Goal: Information Seeking & Learning: Learn about a topic

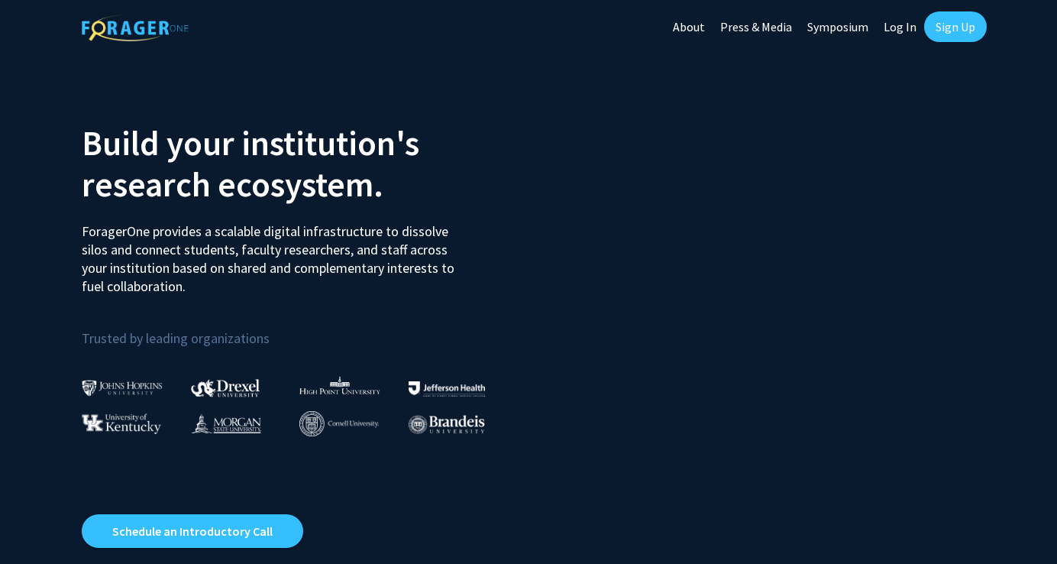
click at [897, 26] on link "Log In" at bounding box center [900, 26] width 48 height 53
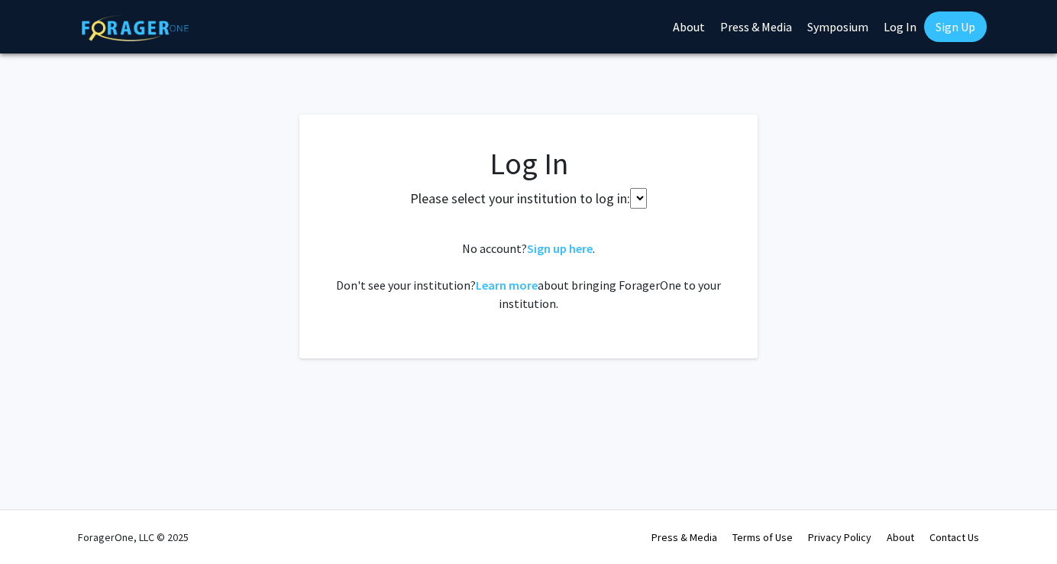
select select
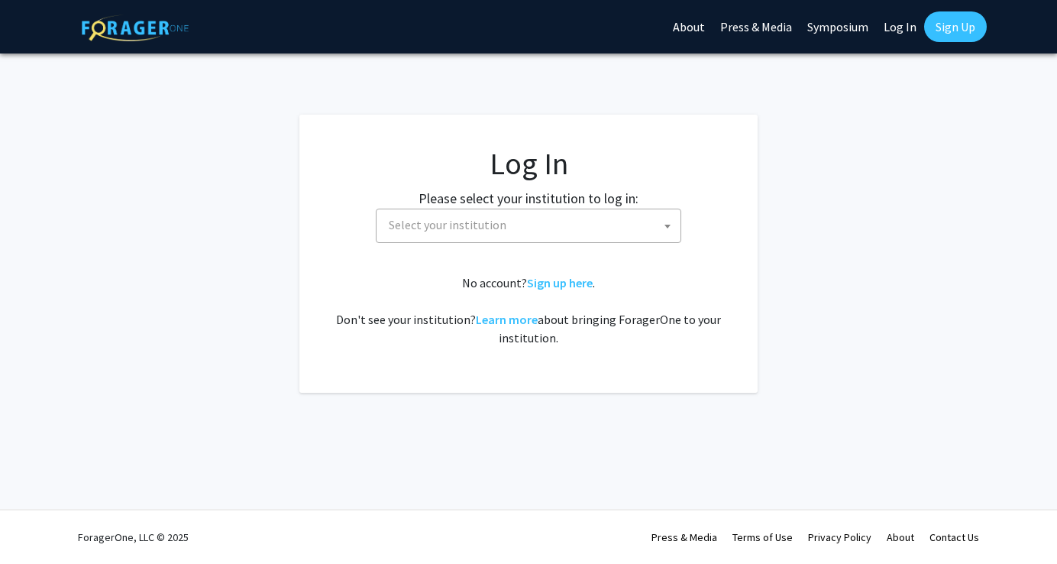
click at [609, 222] on span "Select your institution" at bounding box center [532, 224] width 298 height 31
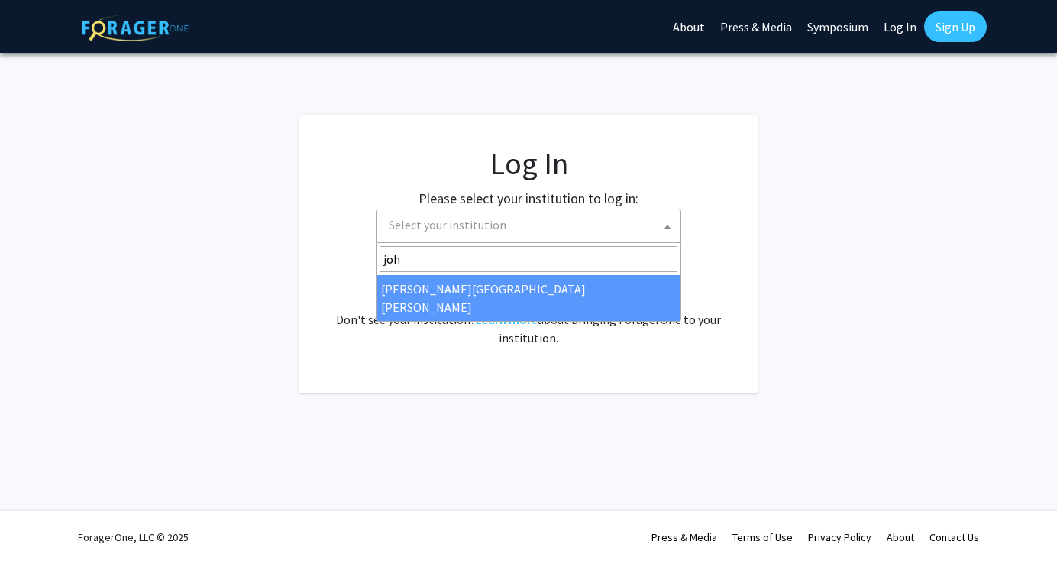
type input "joh"
select select "1"
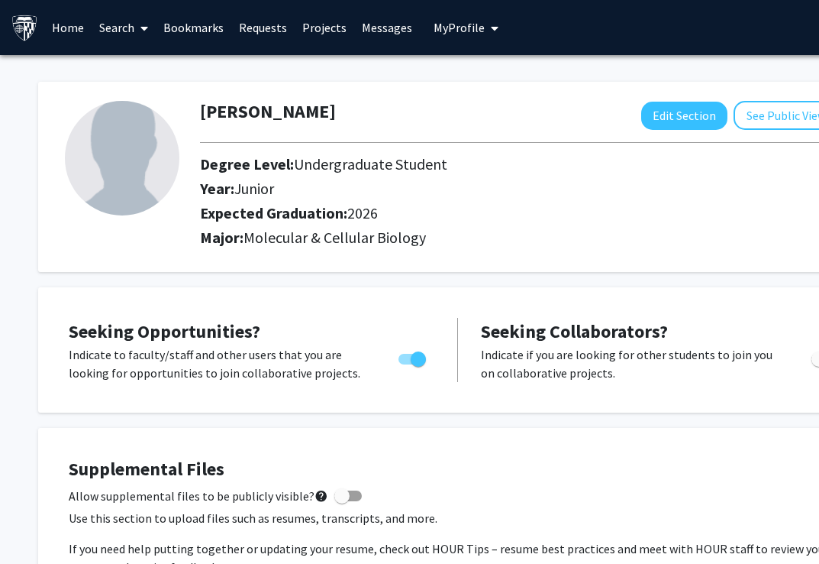
click at [244, 27] on link "Requests" at bounding box center [262, 27] width 63 height 53
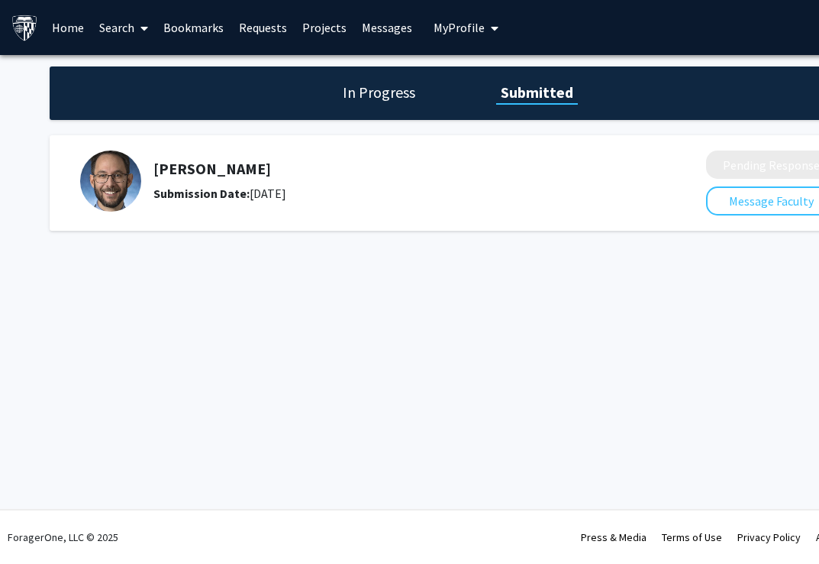
click at [376, 24] on link "Messages" at bounding box center [387, 27] width 66 height 53
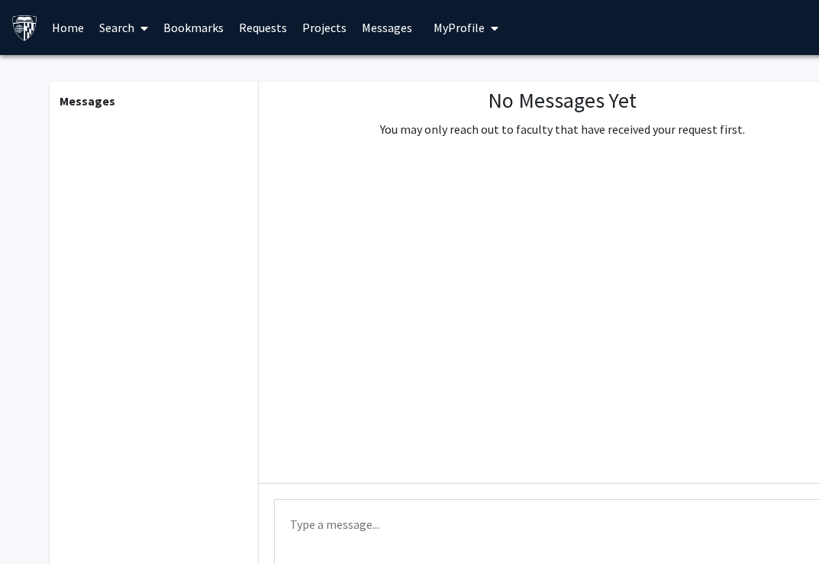
click at [364, 28] on link "Messages" at bounding box center [387, 27] width 66 height 53
click at [323, 31] on link "Projects" at bounding box center [325, 27] width 60 height 53
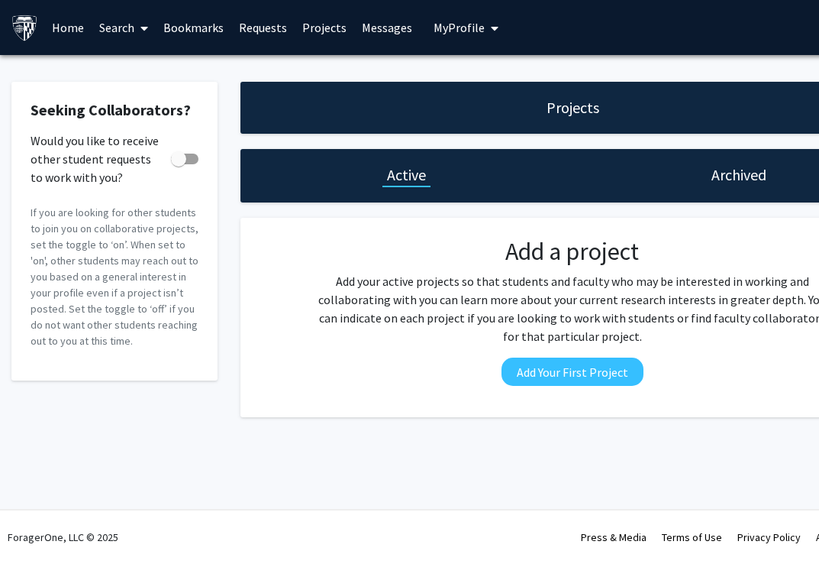
click at [405, 41] on link "Messages" at bounding box center [387, 27] width 66 height 53
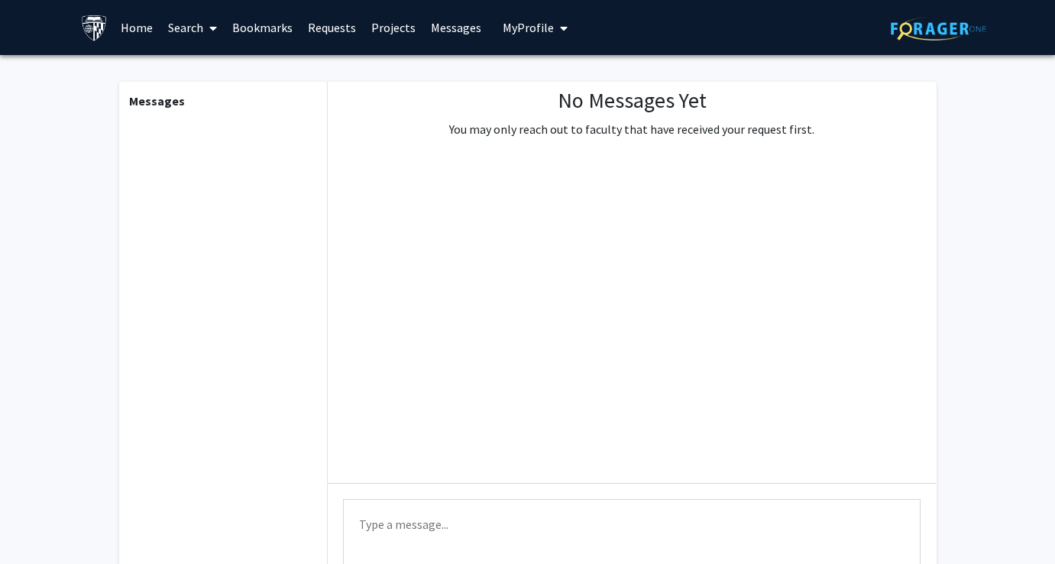
click at [275, 31] on link "Bookmarks" at bounding box center [263, 27] width 76 height 53
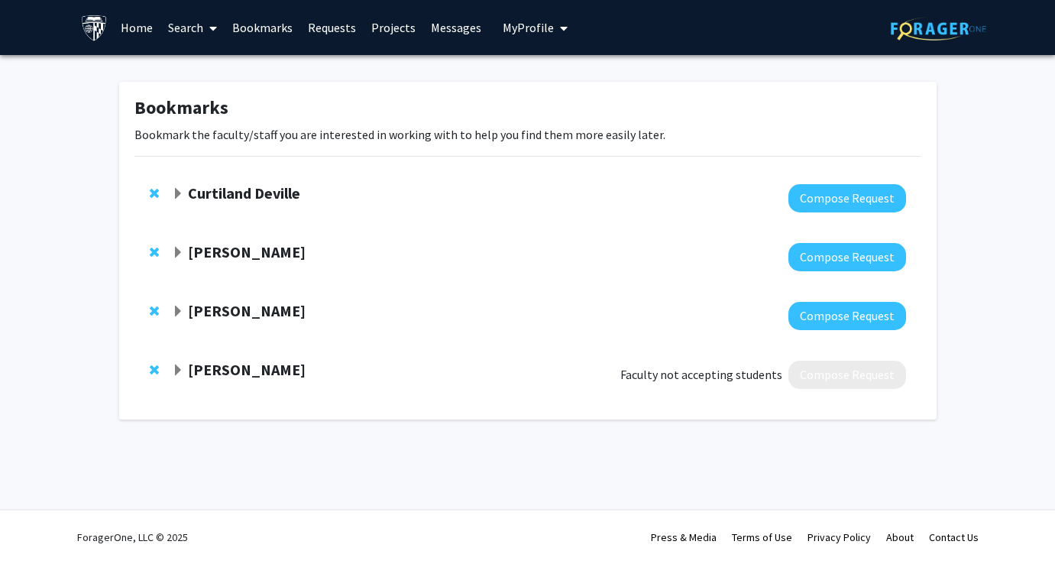
click at [339, 32] on link "Requests" at bounding box center [331, 27] width 63 height 53
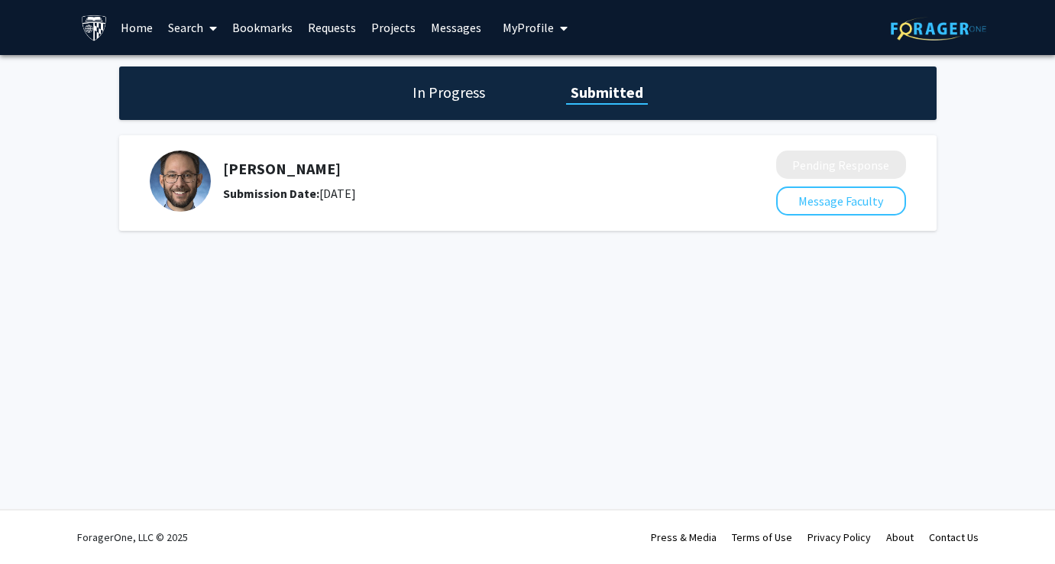
click at [331, 197] on div "Submission Date: November 11, 2024" at bounding box center [459, 193] width 472 height 18
click at [190, 180] on img at bounding box center [180, 180] width 61 height 61
click at [424, 103] on div "In Progress Submitted" at bounding box center [527, 92] width 817 height 53
click at [424, 89] on h1 "In Progress" at bounding box center [449, 92] width 82 height 21
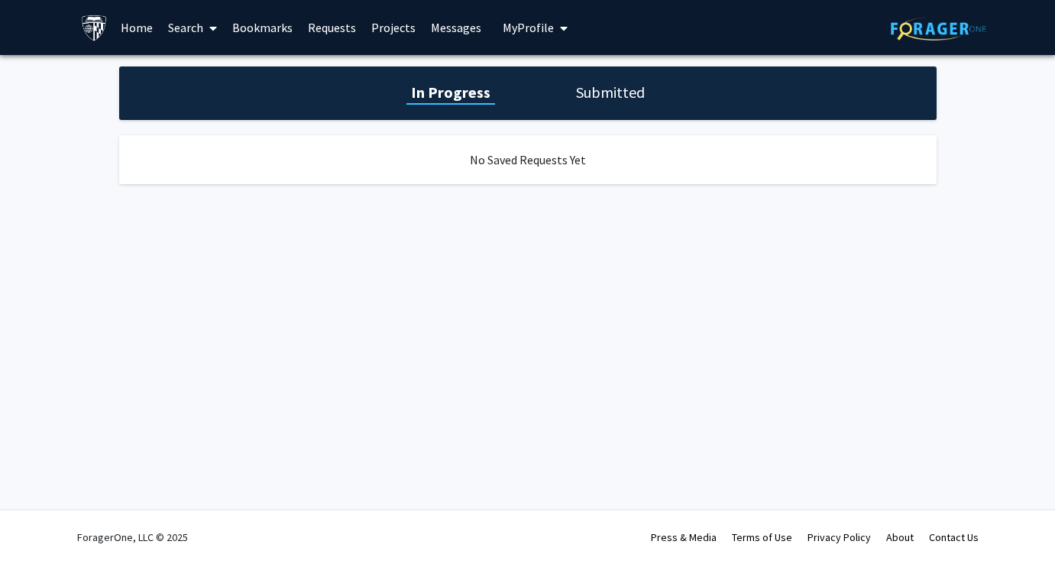
click at [270, 36] on link "Bookmarks" at bounding box center [263, 27] width 76 height 53
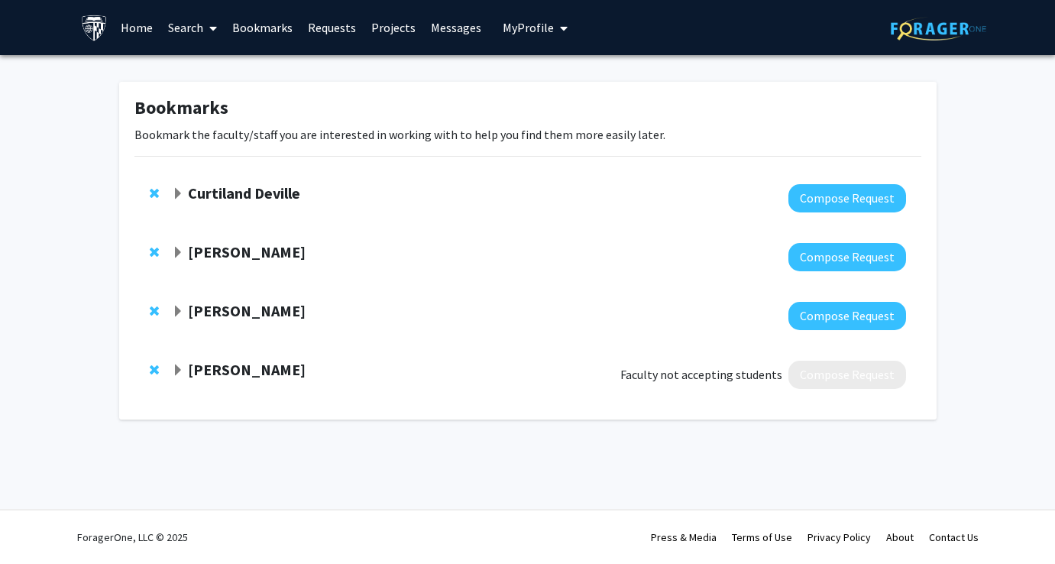
click at [267, 260] on strong "Rejji Kuruvilla" at bounding box center [247, 251] width 118 height 19
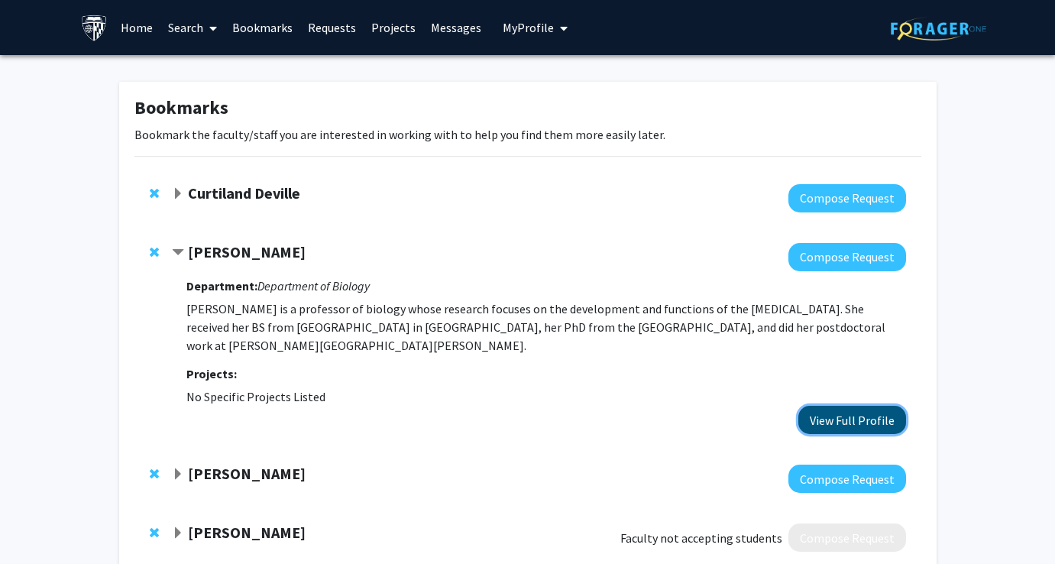
click at [424, 412] on button "View Full Profile" at bounding box center [852, 420] width 108 height 28
click at [276, 186] on strong "Curtiland Deville" at bounding box center [244, 192] width 112 height 19
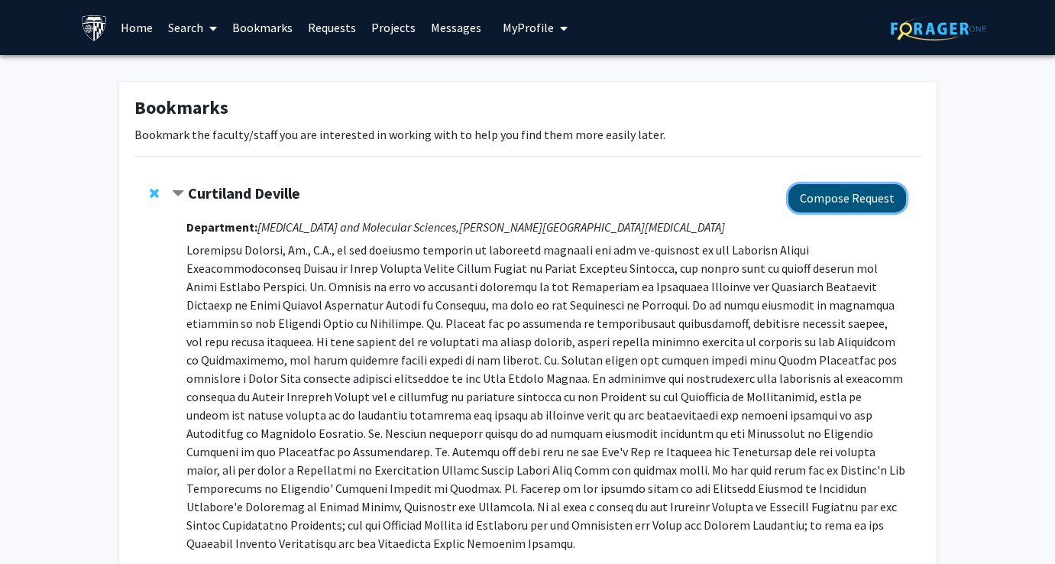
click at [424, 205] on button "Compose Request" at bounding box center [847, 198] width 118 height 28
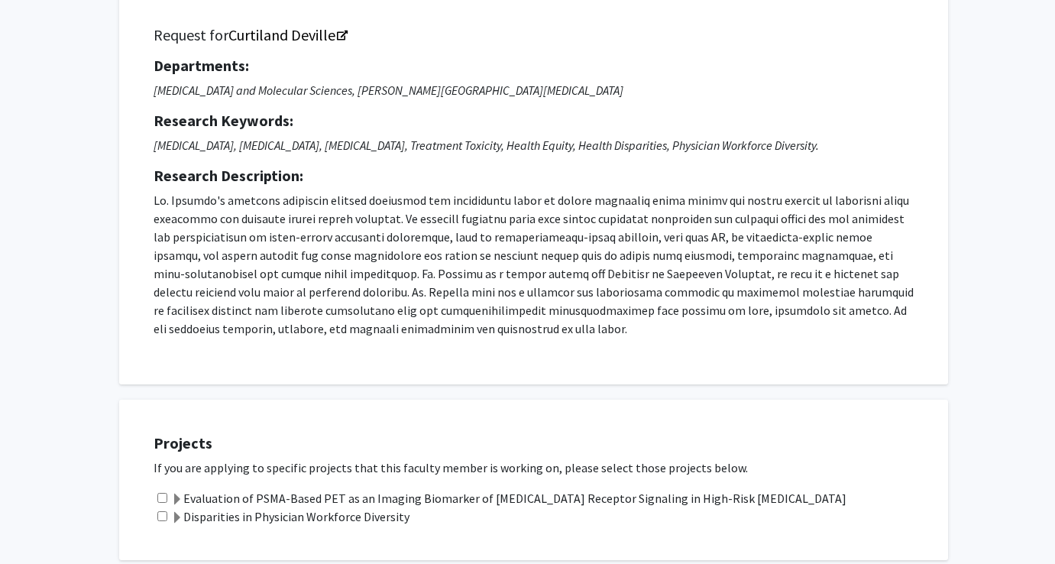
scroll to position [122, 0]
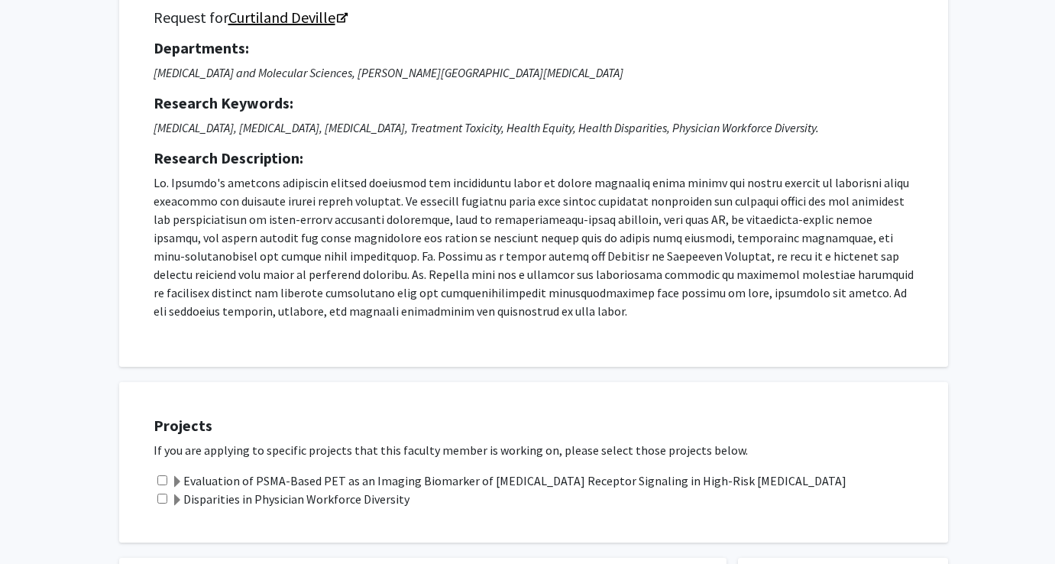
click at [315, 19] on link "Curtiland Deville" at bounding box center [287, 17] width 118 height 19
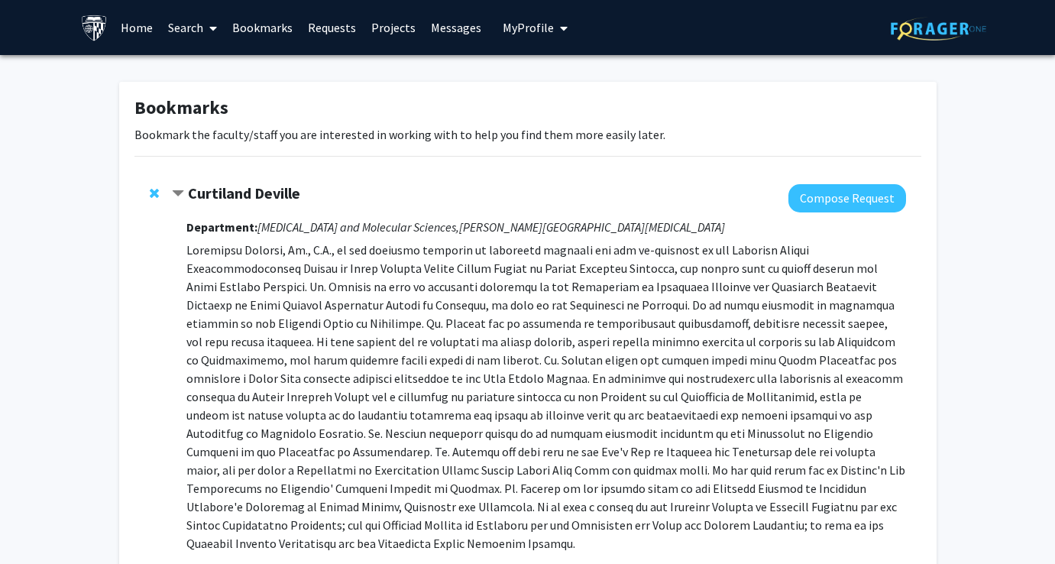
click at [156, 188] on span "Remove Curtiland Deville from bookmarks" at bounding box center [154, 193] width 9 height 12
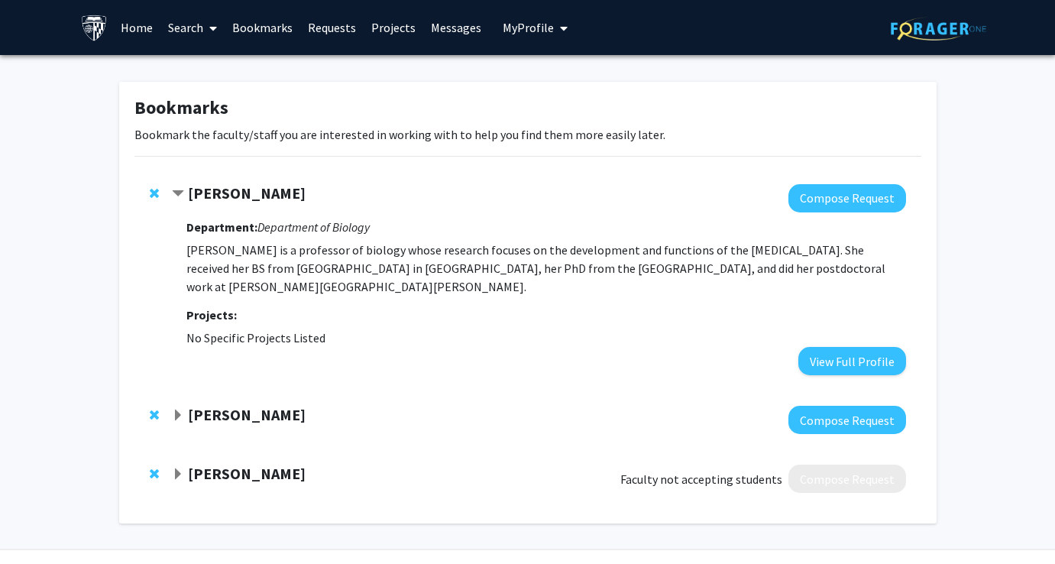
scroll to position [40, 0]
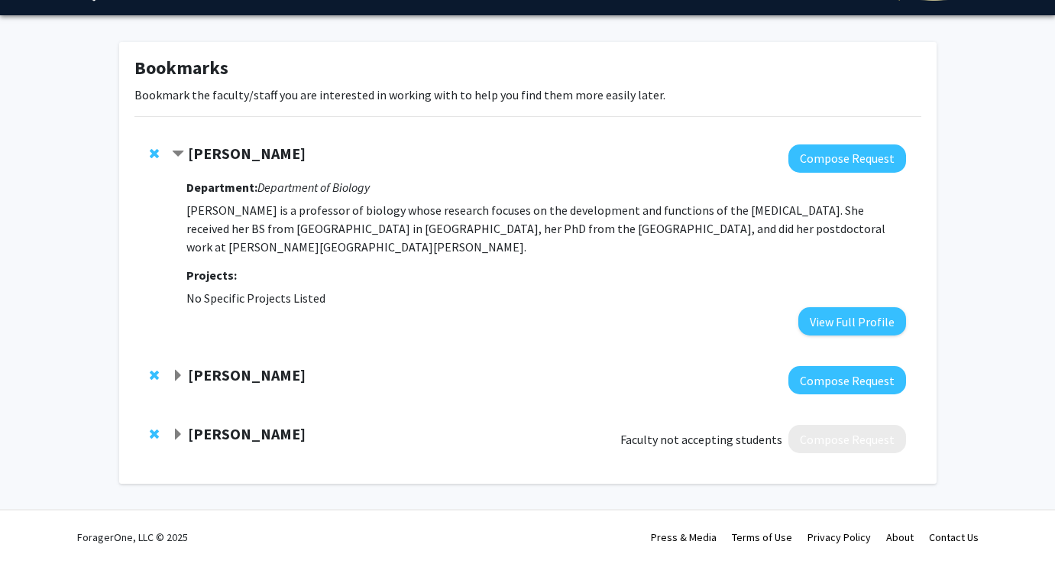
click at [221, 383] on strong "Karen Fleming" at bounding box center [247, 374] width 118 height 19
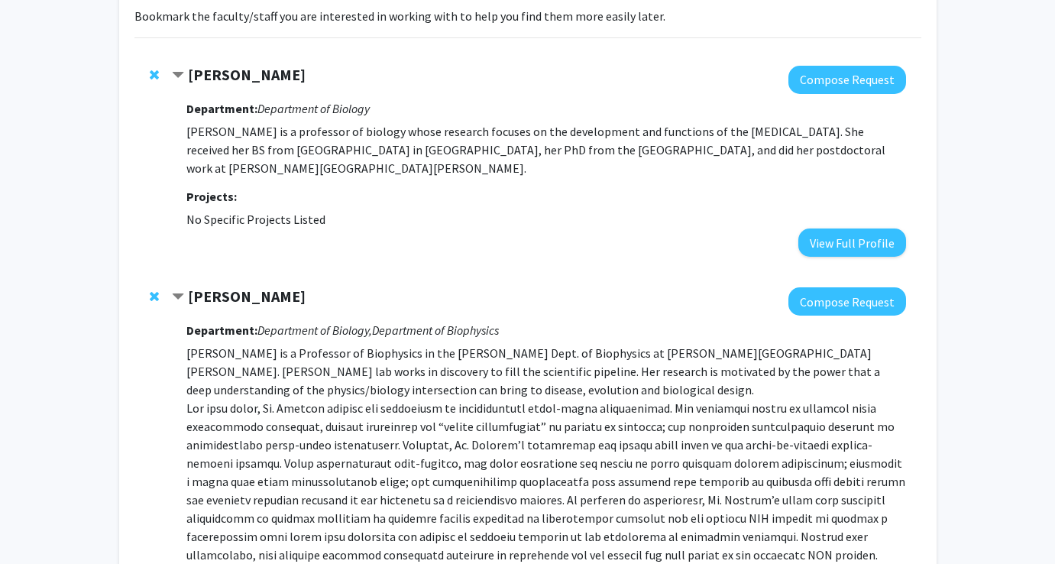
scroll to position [124, 0]
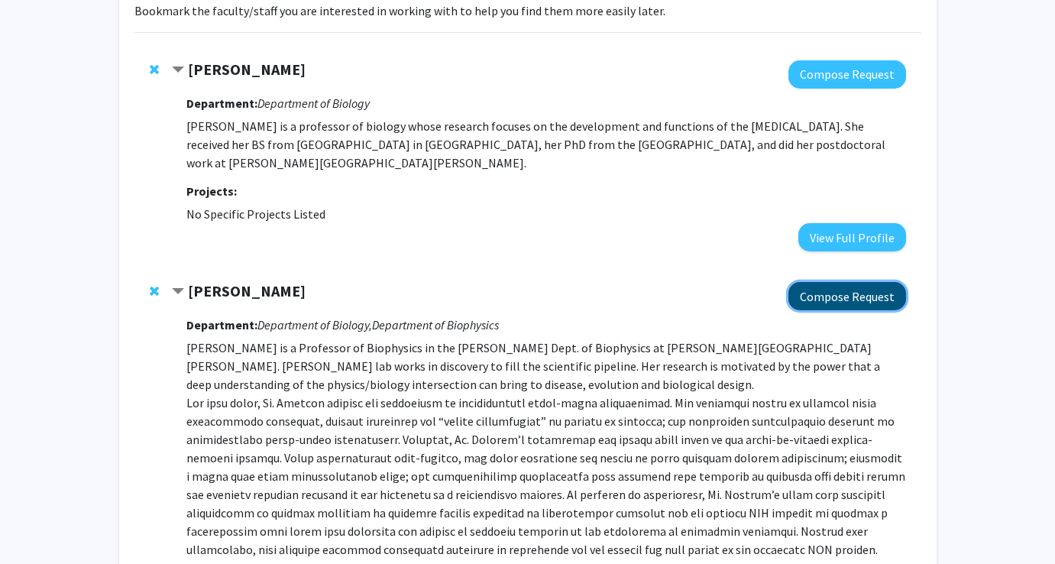
click at [424, 302] on button "Compose Request" at bounding box center [847, 296] width 118 height 28
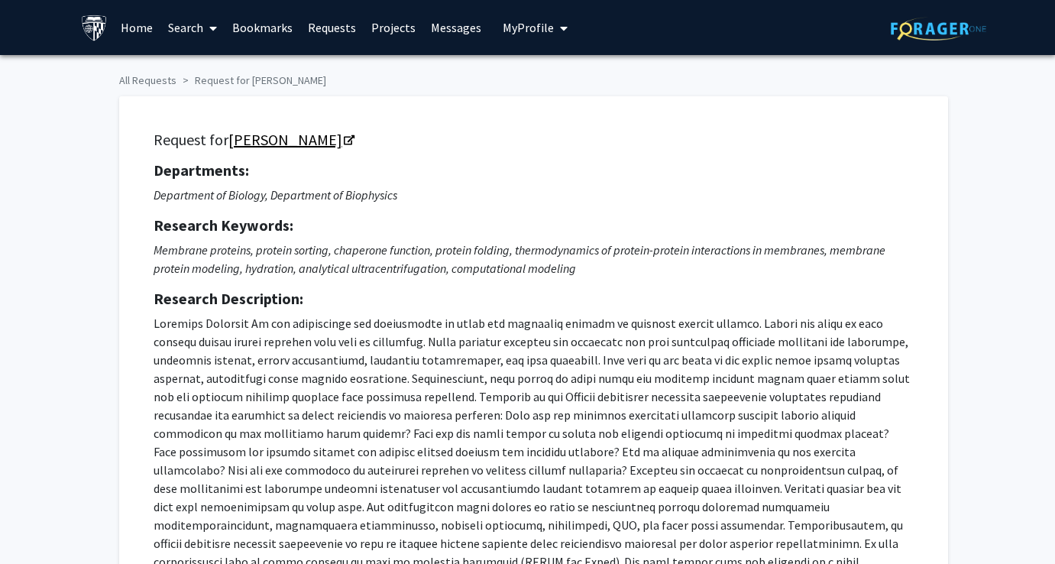
click at [284, 136] on link "Karen Fleming" at bounding box center [290, 139] width 124 height 19
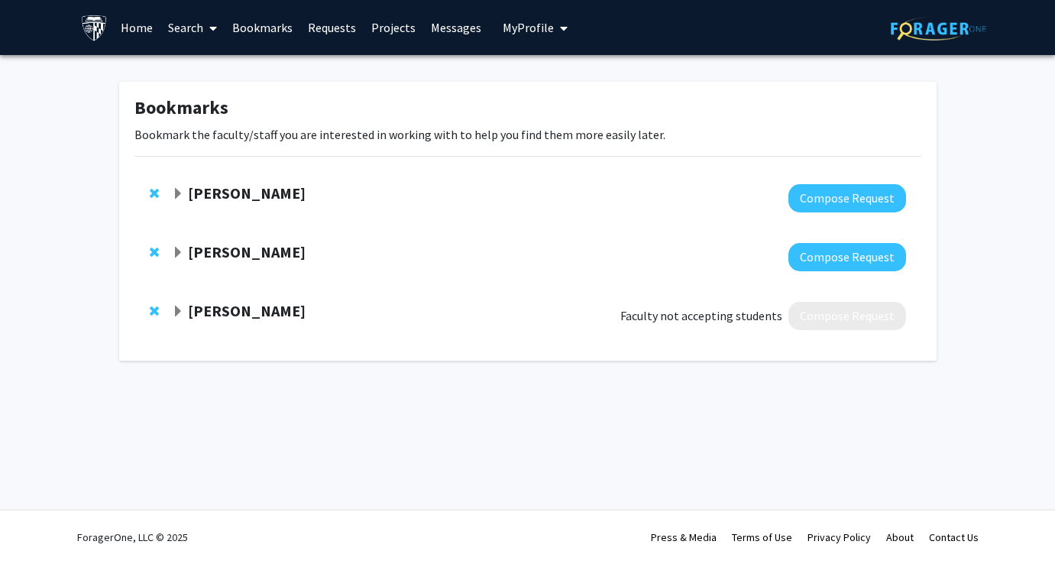
click at [253, 315] on strong "Bob Johnston" at bounding box center [247, 310] width 118 height 19
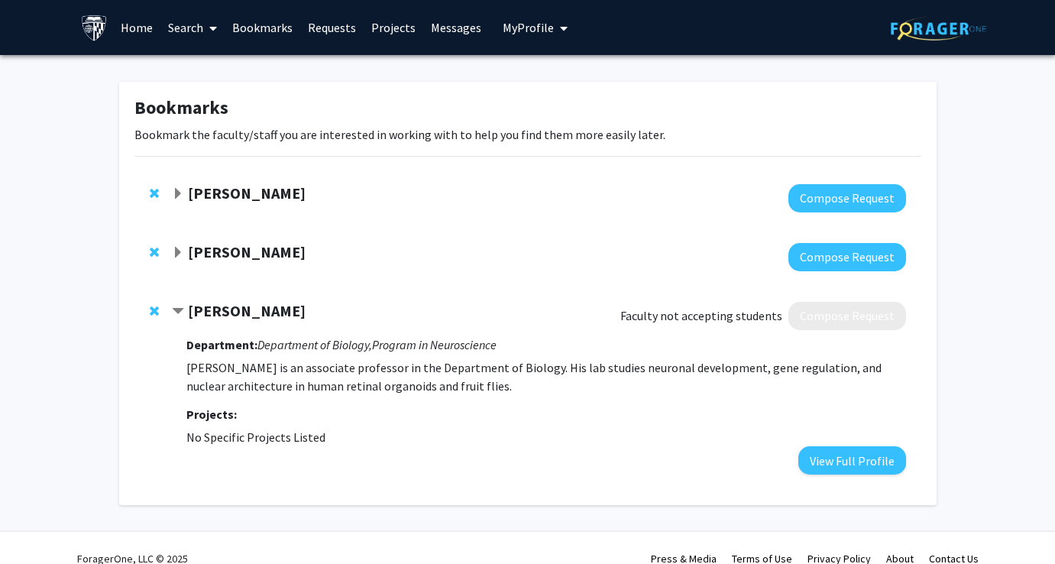
click at [190, 26] on link "Search" at bounding box center [192, 27] width 64 height 53
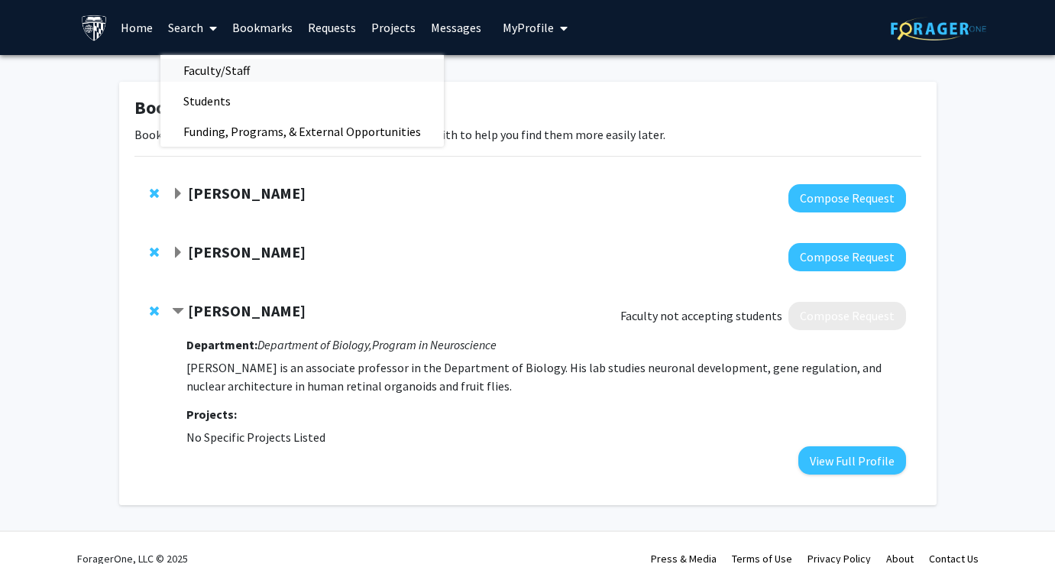
click at [203, 74] on span "Faculty/Staff" at bounding box center [216, 70] width 112 height 31
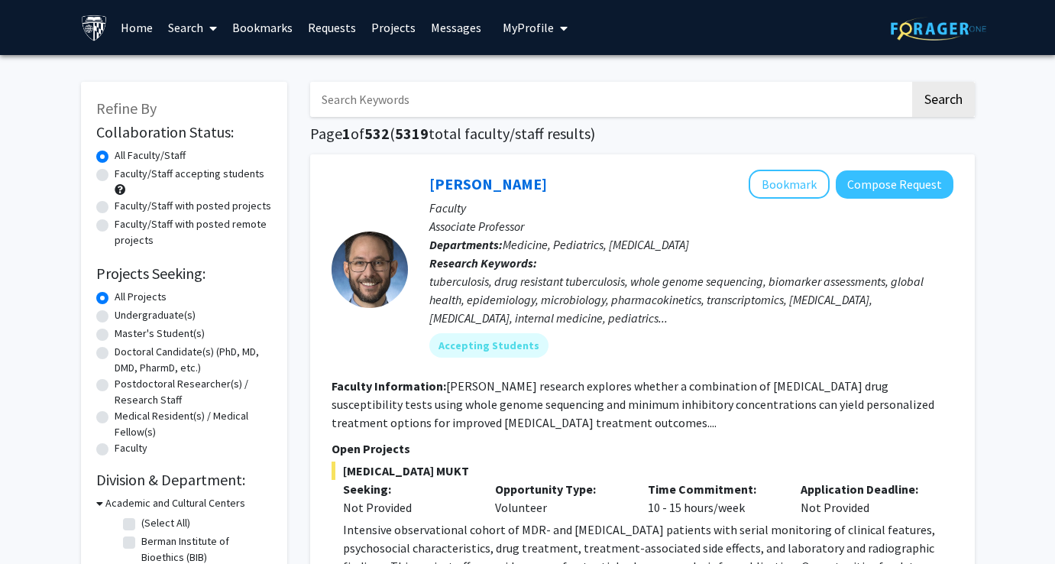
click at [150, 318] on label "Undergraduate(s)" at bounding box center [155, 315] width 81 height 16
click at [124, 317] on input "Undergraduate(s)" at bounding box center [120, 312] width 10 height 10
radio input "true"
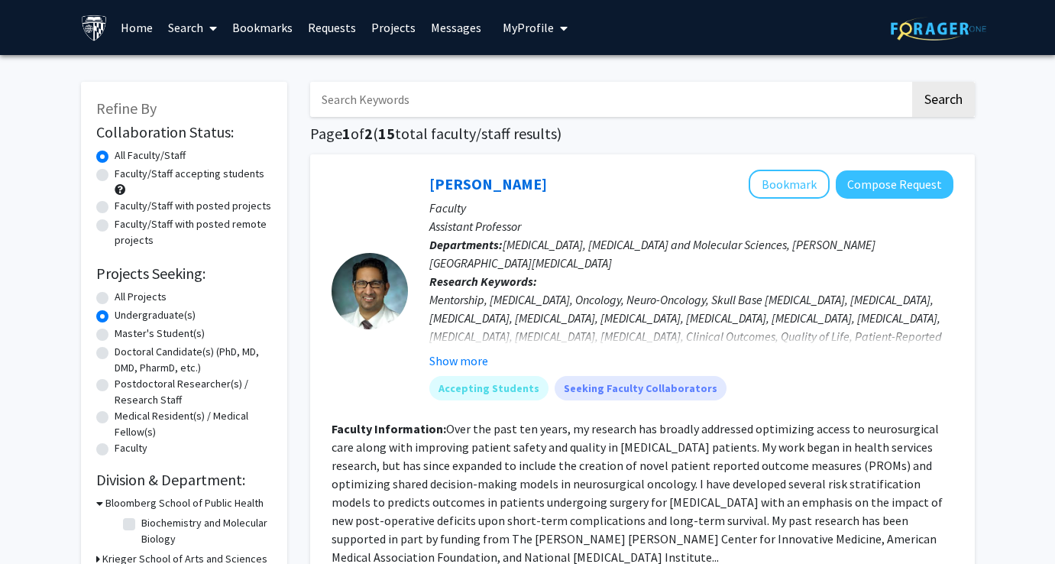
click at [153, 168] on label "Faculty/Staff accepting students" at bounding box center [190, 174] width 150 height 16
click at [124, 168] on input "Faculty/Staff accepting students" at bounding box center [120, 171] width 10 height 10
radio input "true"
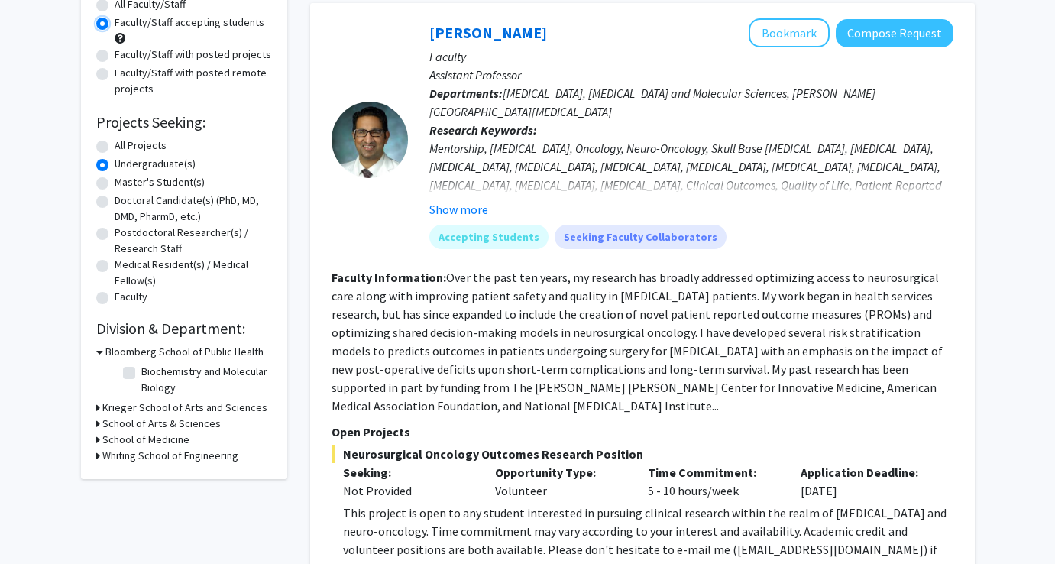
scroll to position [153, 0]
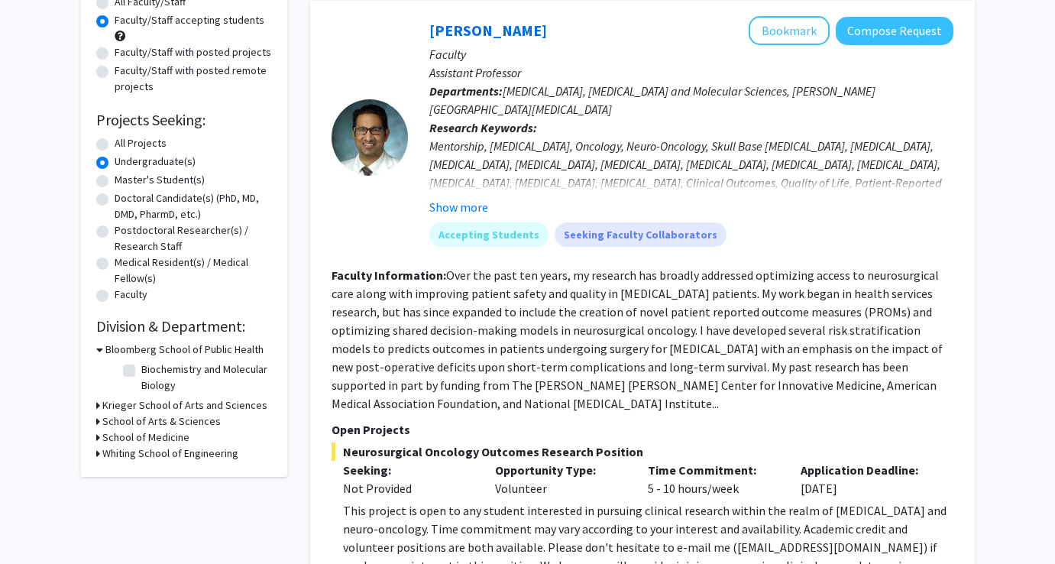
click at [181, 412] on h3 "Krieger School of Arts and Sciences" at bounding box center [184, 405] width 165 height 16
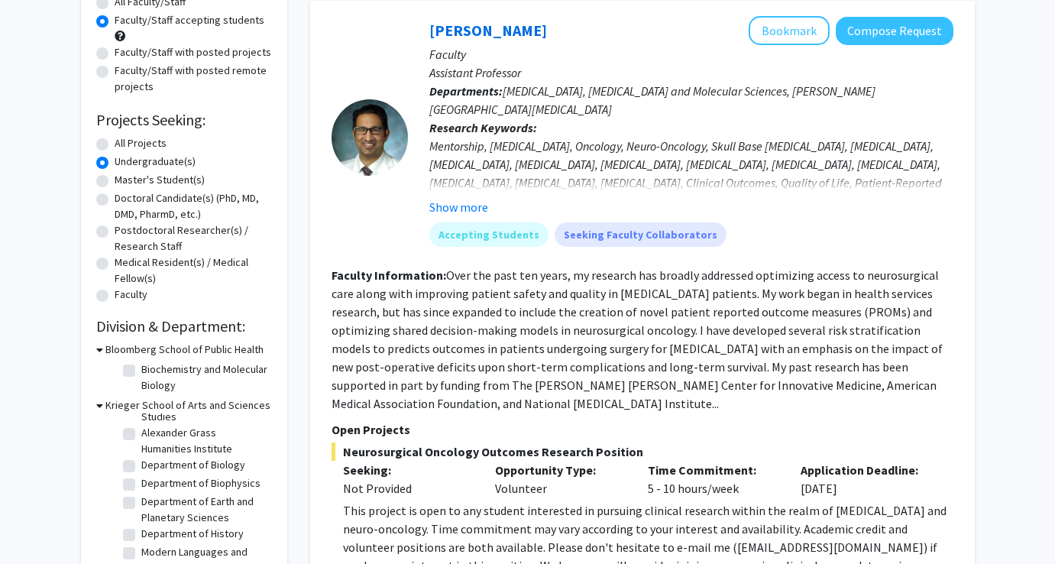
scroll to position [0, 0]
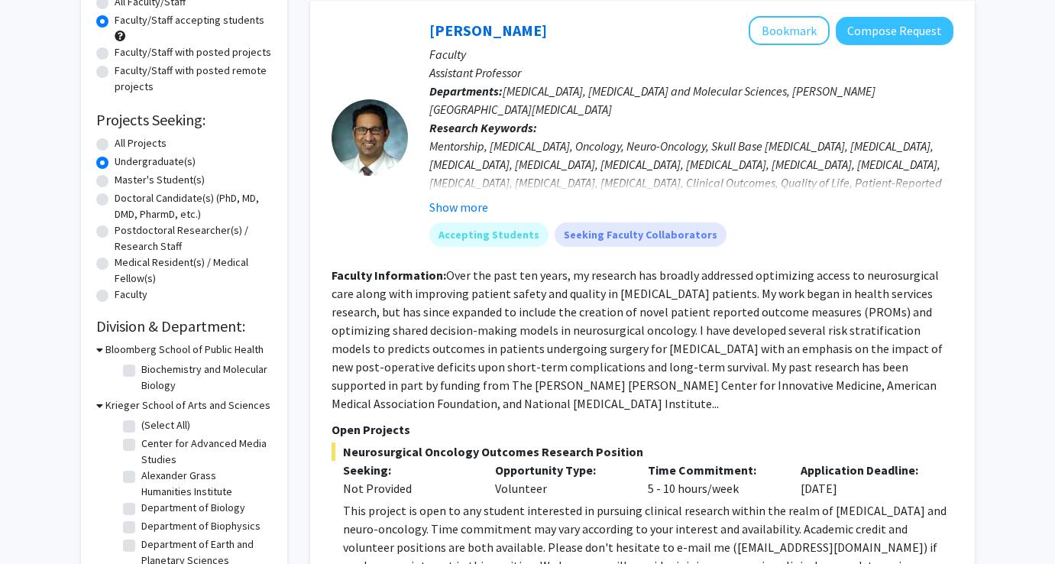
click at [141, 507] on label "Department of Biology" at bounding box center [193, 507] width 104 height 16
click at [141, 507] on input "Department of Biology" at bounding box center [146, 504] width 10 height 10
checkbox input "true"
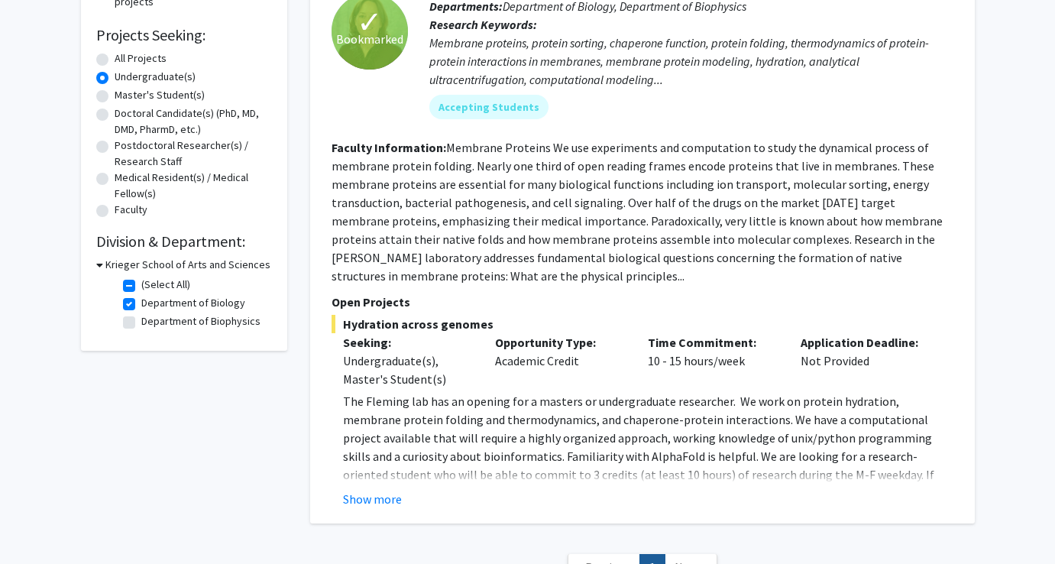
scroll to position [367, 0]
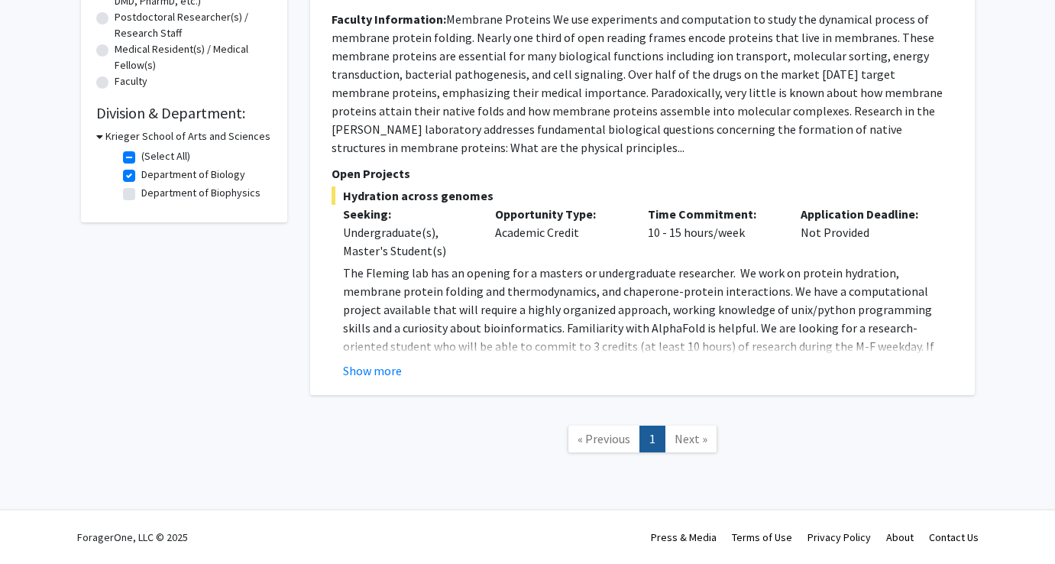
click at [424, 439] on span "Next »" at bounding box center [690, 438] width 33 height 15
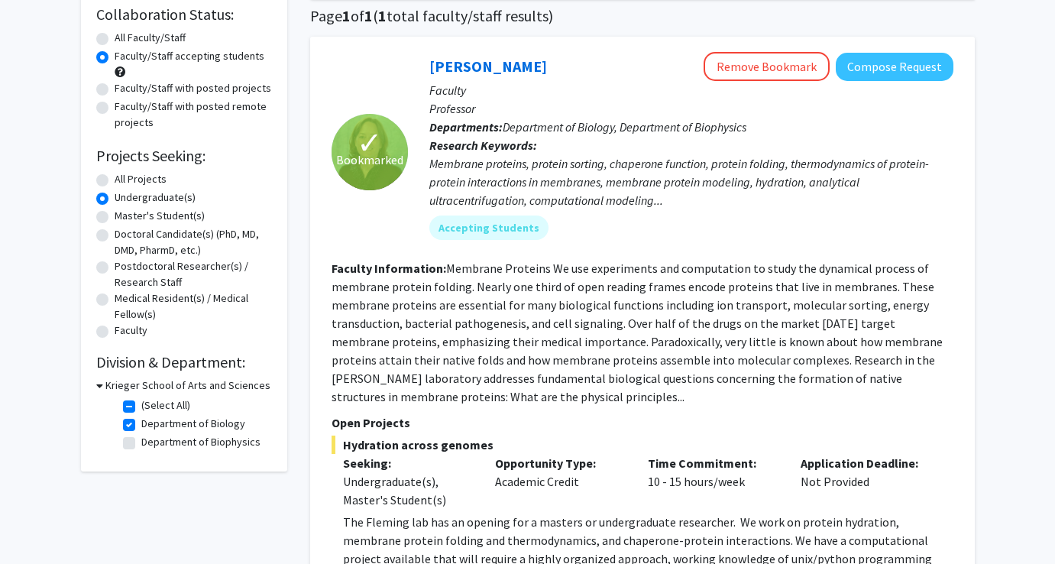
scroll to position [127, 0]
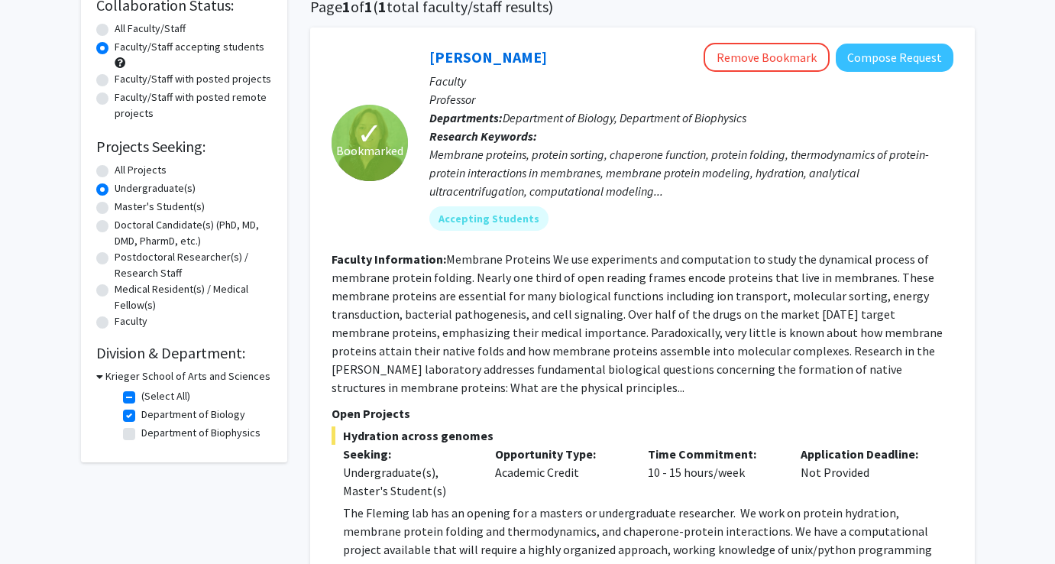
click at [141, 402] on label "(Select All)" at bounding box center [165, 396] width 49 height 16
click at [141, 398] on input "(Select All)" at bounding box center [146, 393] width 10 height 10
checkbox input "false"
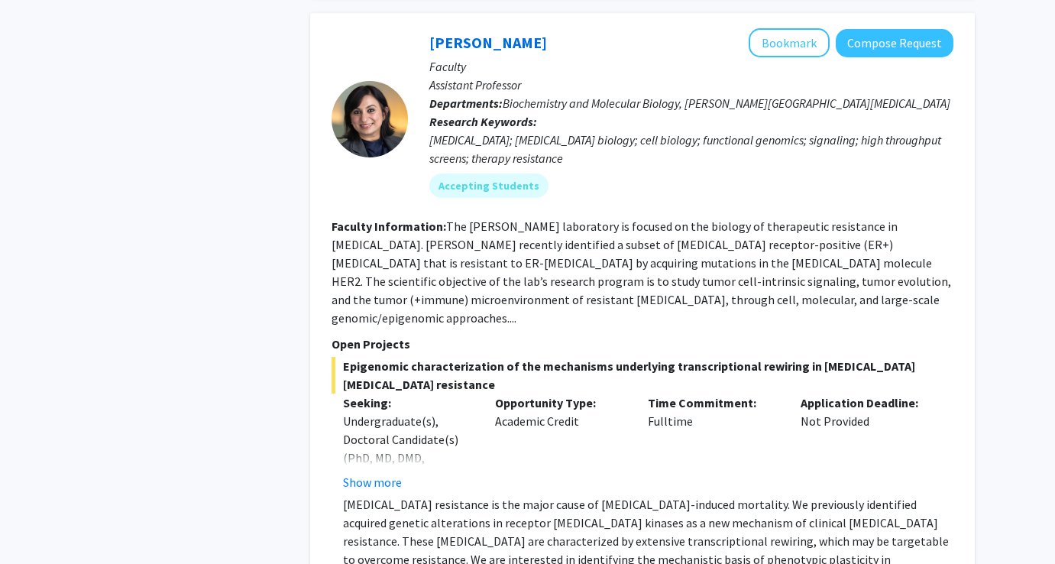
scroll to position [1927, 0]
click at [387, 472] on button "Show more" at bounding box center [372, 481] width 59 height 18
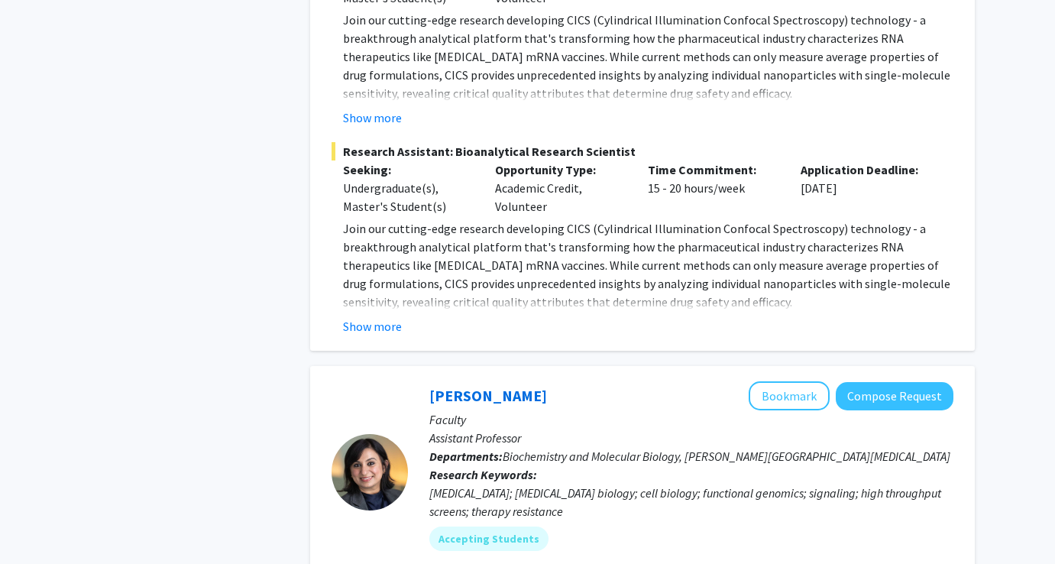
scroll to position [1521, 0]
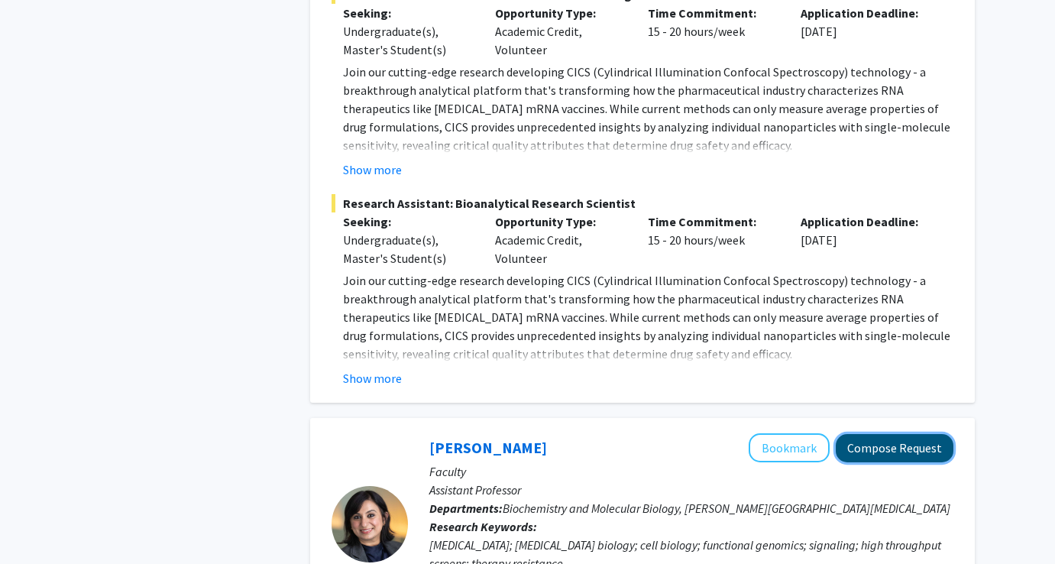
click at [424, 434] on button "Compose Request" at bounding box center [894, 448] width 118 height 28
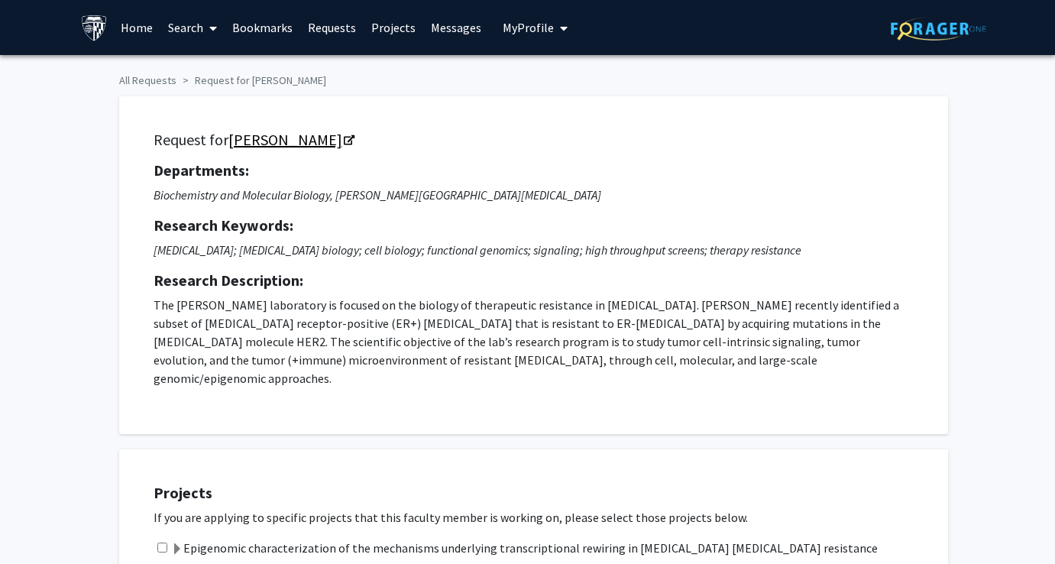
click at [283, 134] on link "Utthara Nayar" at bounding box center [290, 139] width 124 height 19
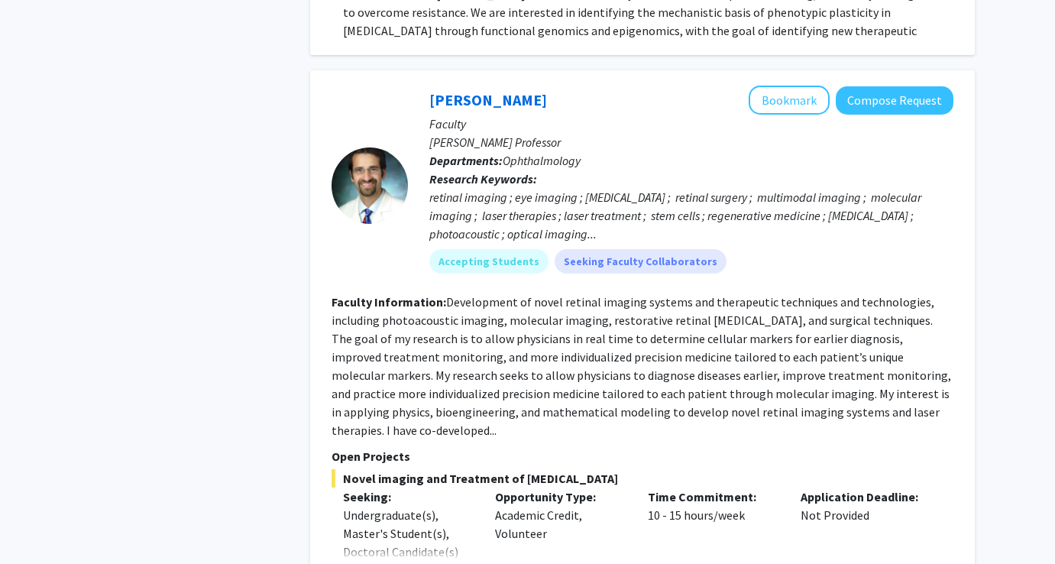
scroll to position [2476, 0]
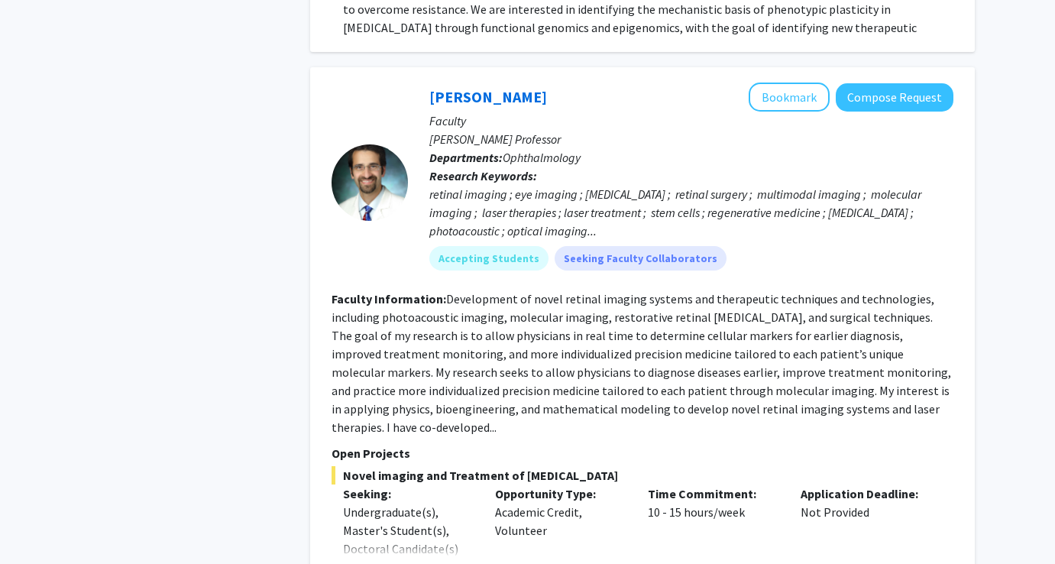
click at [386, 563] on button "Show more" at bounding box center [372, 573] width 59 height 18
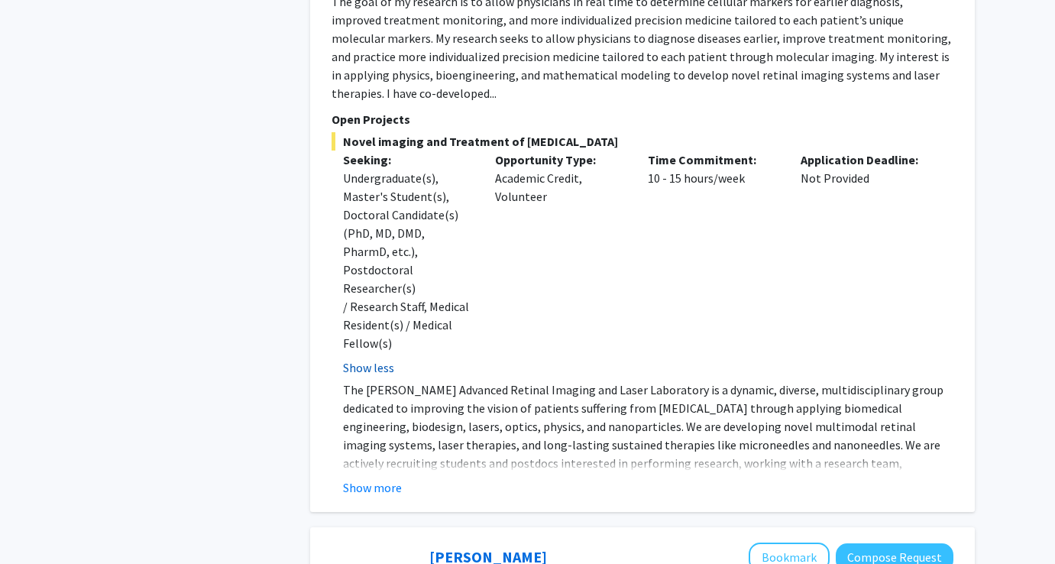
scroll to position [2819, 0]
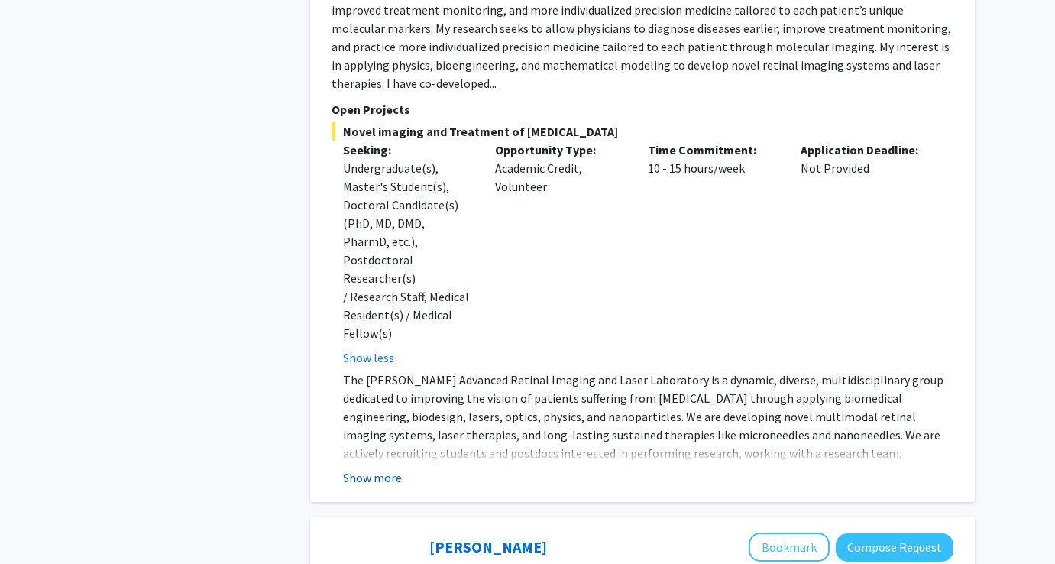
click at [396, 468] on button "Show more" at bounding box center [372, 477] width 59 height 18
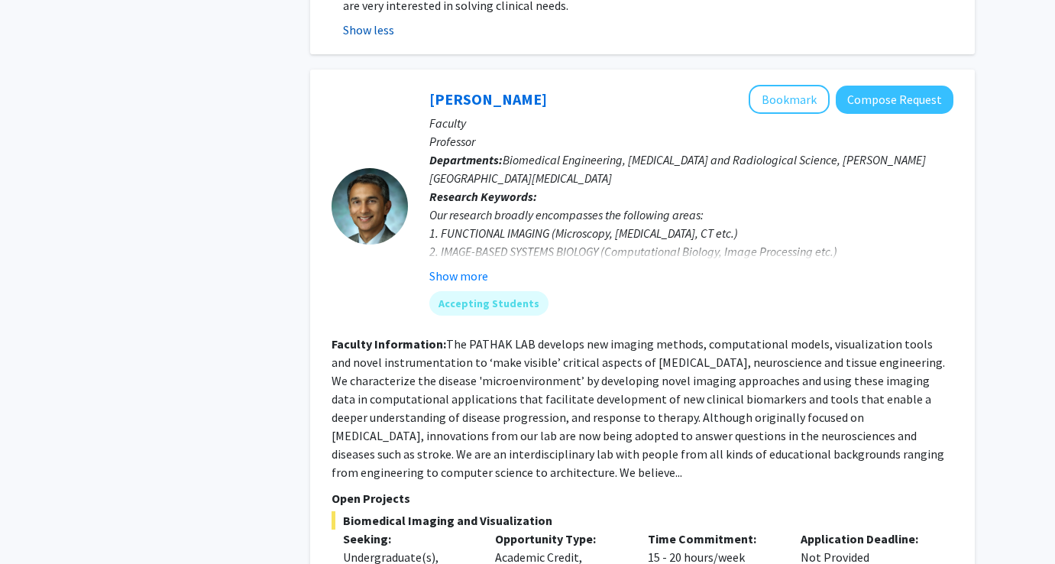
scroll to position [3493, 0]
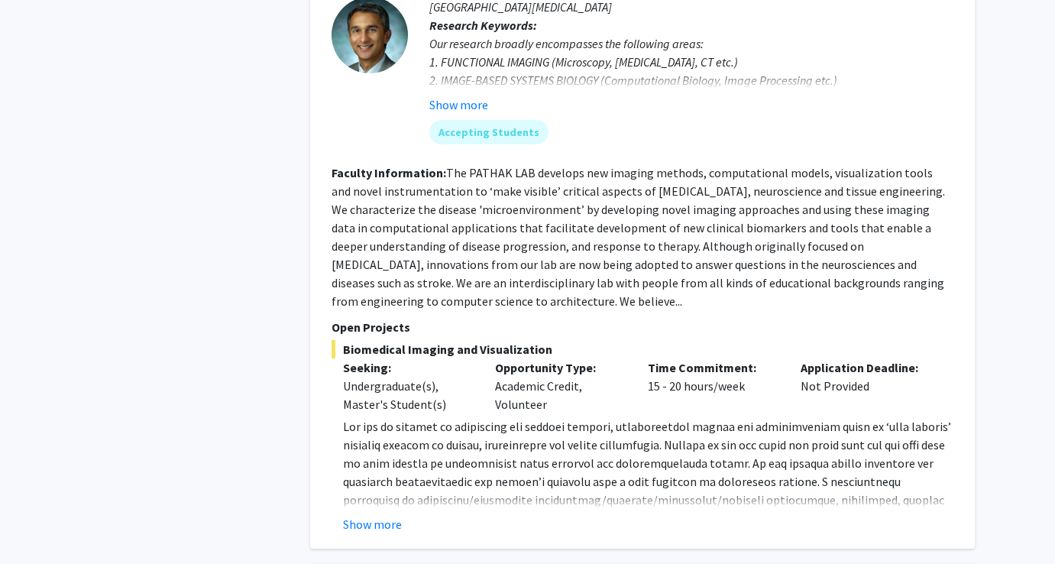
click at [389, 412] on div "Arvind Pathak Bookmark Compose Request Faculty Professor Departments: Biomedica…" at bounding box center [642, 223] width 664 height 650
click at [383, 515] on button "Show more" at bounding box center [372, 524] width 59 height 18
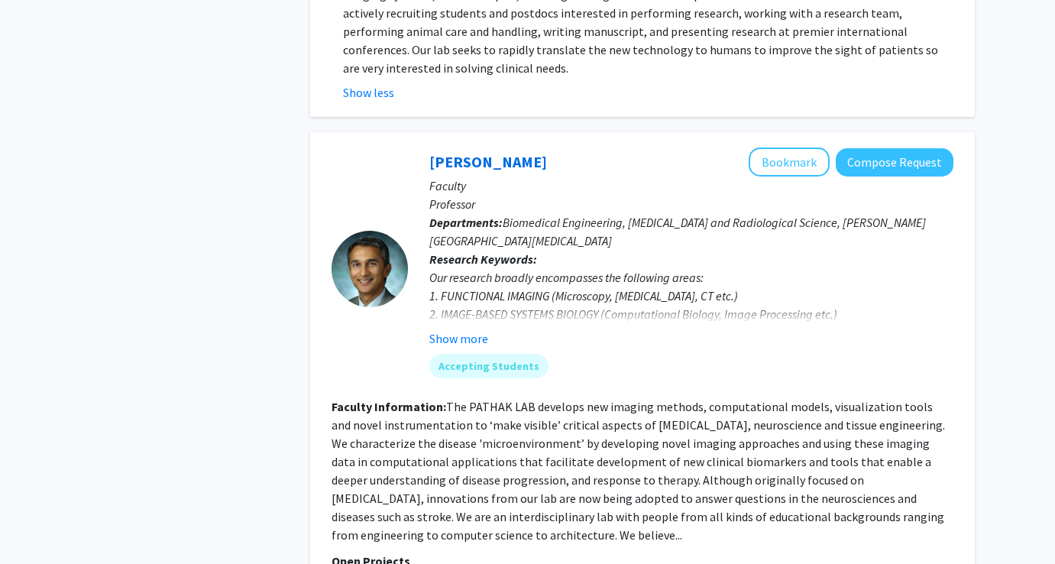
scroll to position [3203, 0]
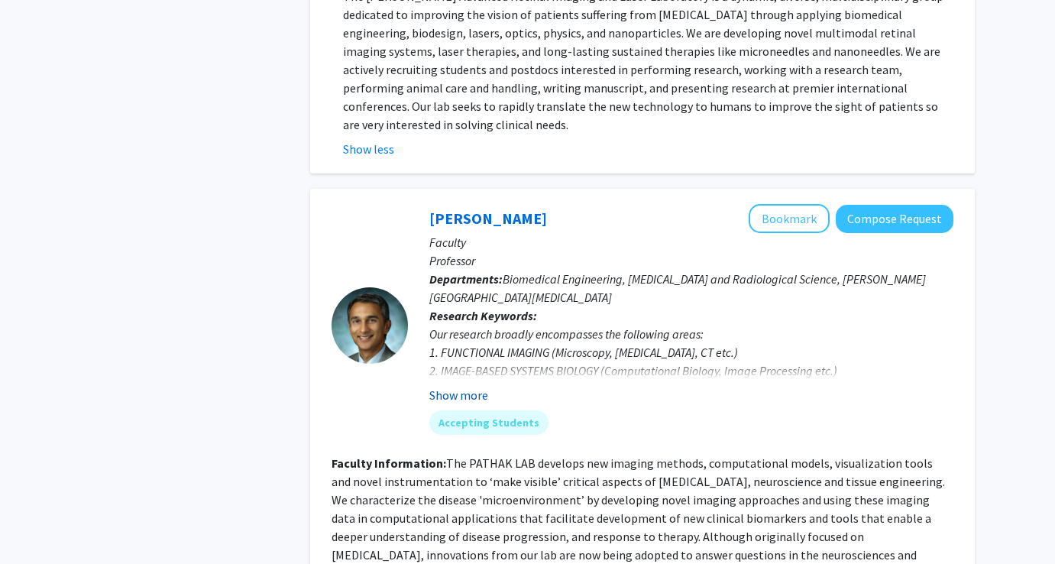
click at [424, 386] on button "Show more" at bounding box center [458, 395] width 59 height 18
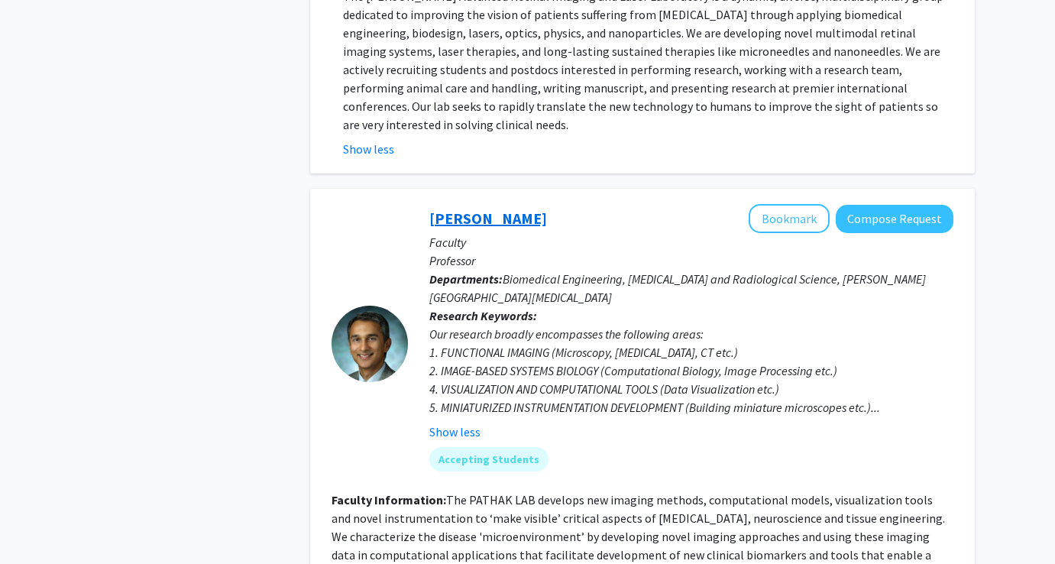
click at [424, 208] on link "Arvind Pathak" at bounding box center [488, 217] width 118 height 19
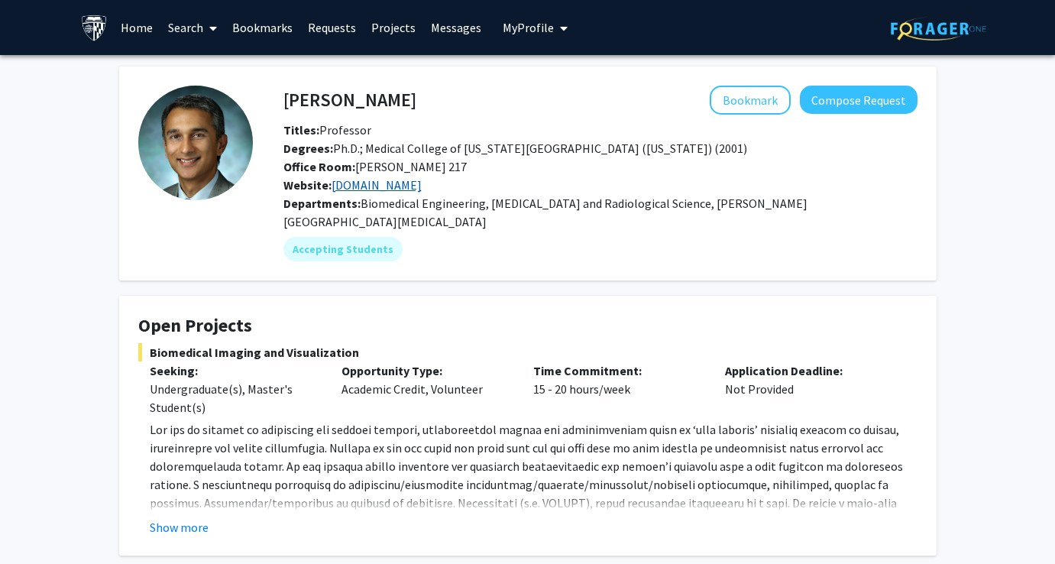
click at [403, 185] on link "www.pathaklab.org" at bounding box center [376, 184] width 90 height 15
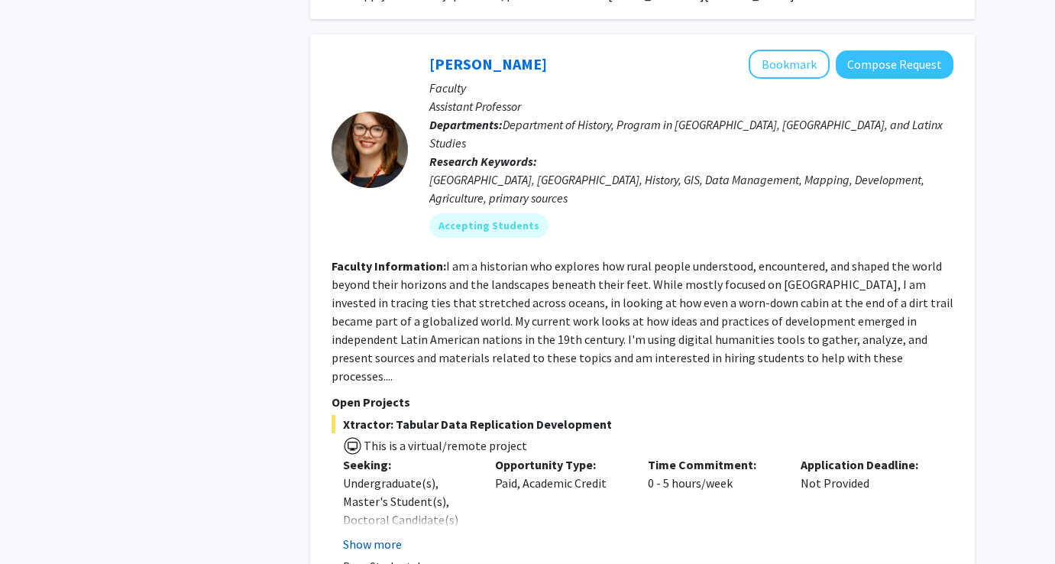
scroll to position [6826, 0]
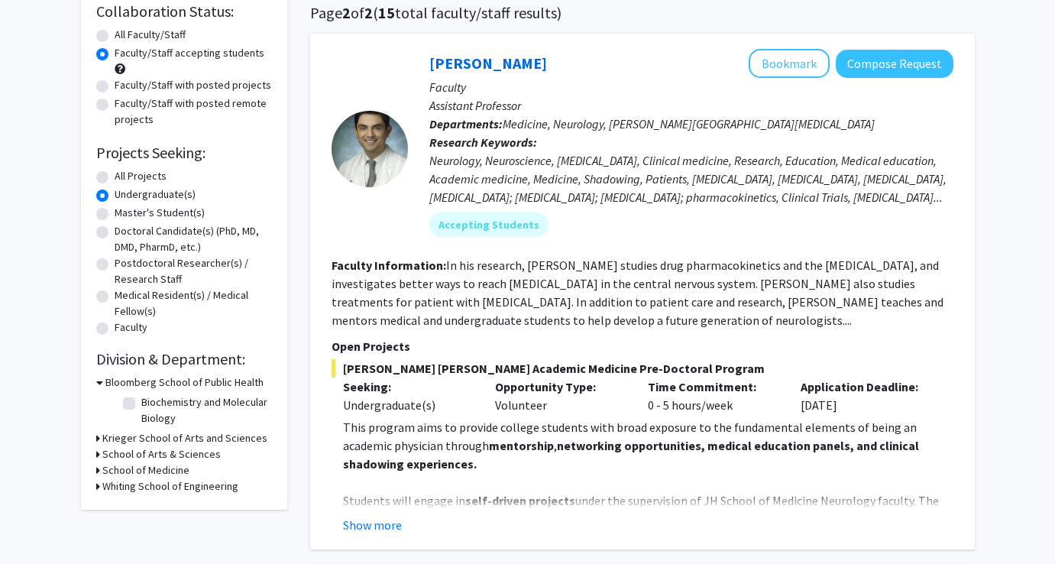
scroll to position [126, 0]
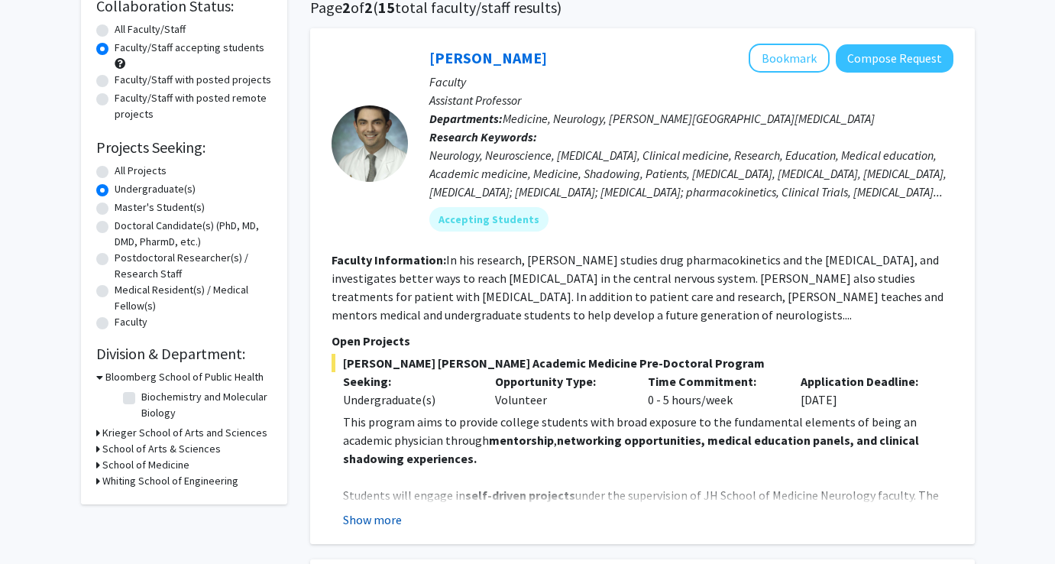
click at [370, 522] on button "Show more" at bounding box center [372, 519] width 59 height 18
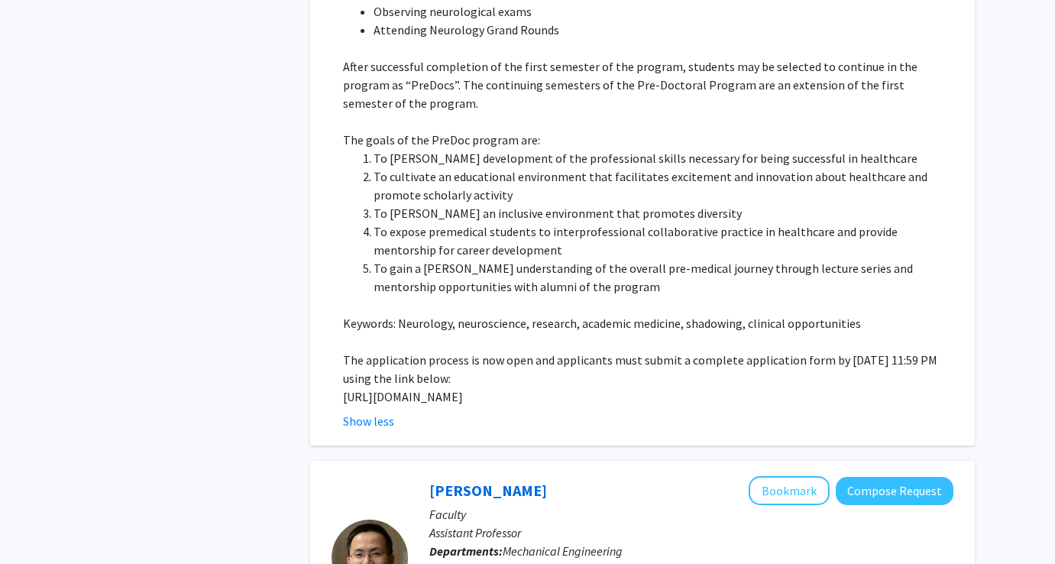
scroll to position [0, 0]
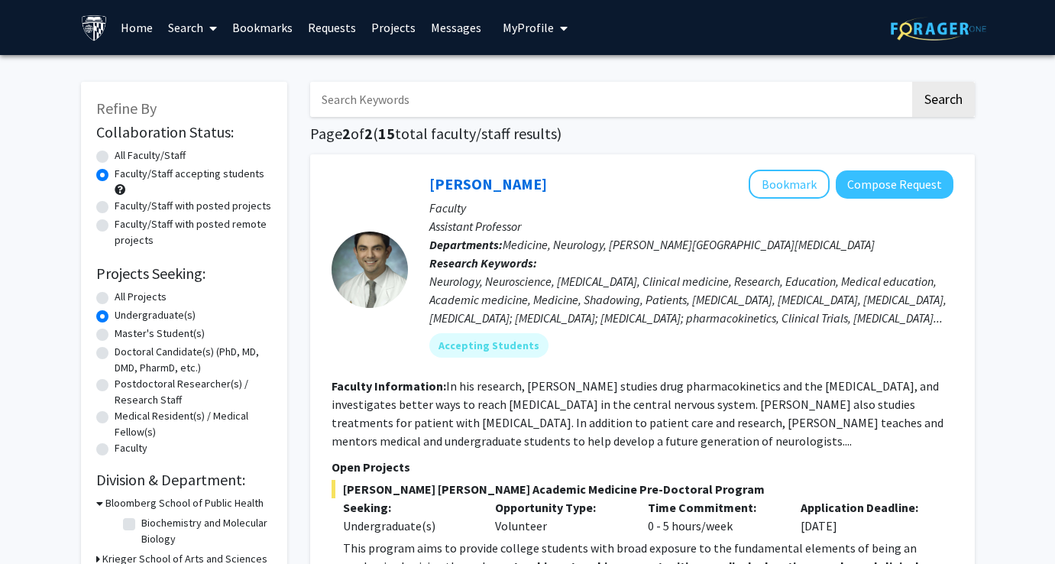
click at [178, 35] on link "Search" at bounding box center [192, 27] width 64 height 53
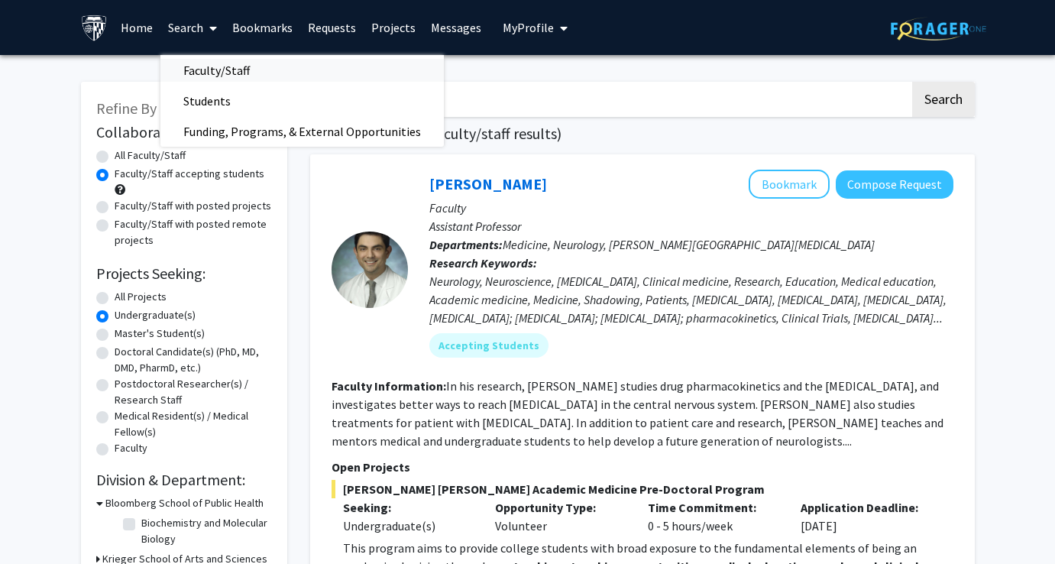
click at [203, 73] on span "Faculty/Staff" at bounding box center [216, 70] width 112 height 31
radio input "true"
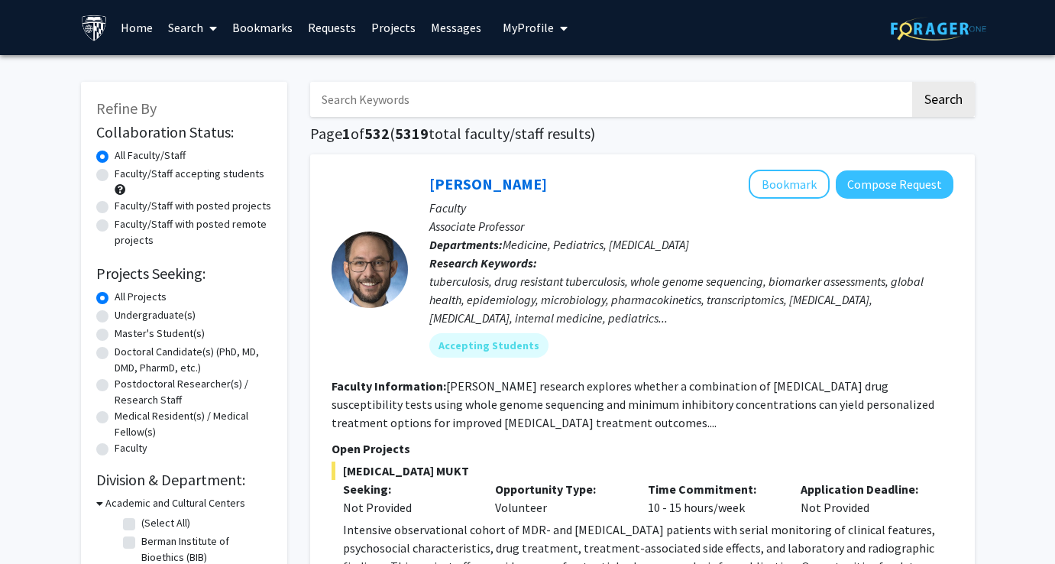
click at [219, 173] on label "Faculty/Staff accepting students" at bounding box center [190, 174] width 150 height 16
click at [124, 173] on input "Faculty/Staff accepting students" at bounding box center [120, 171] width 10 height 10
radio input "true"
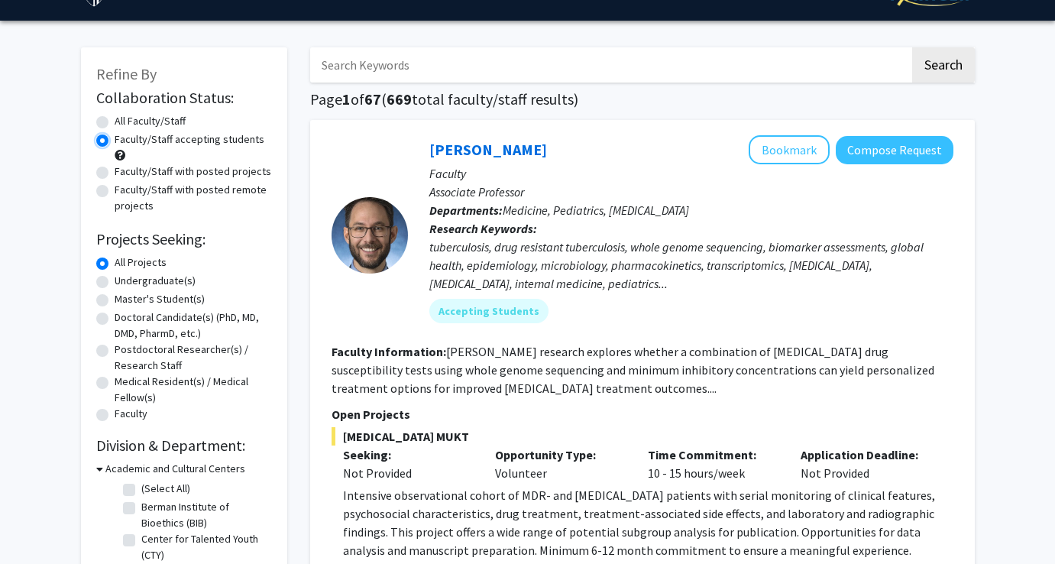
scroll to position [58, 0]
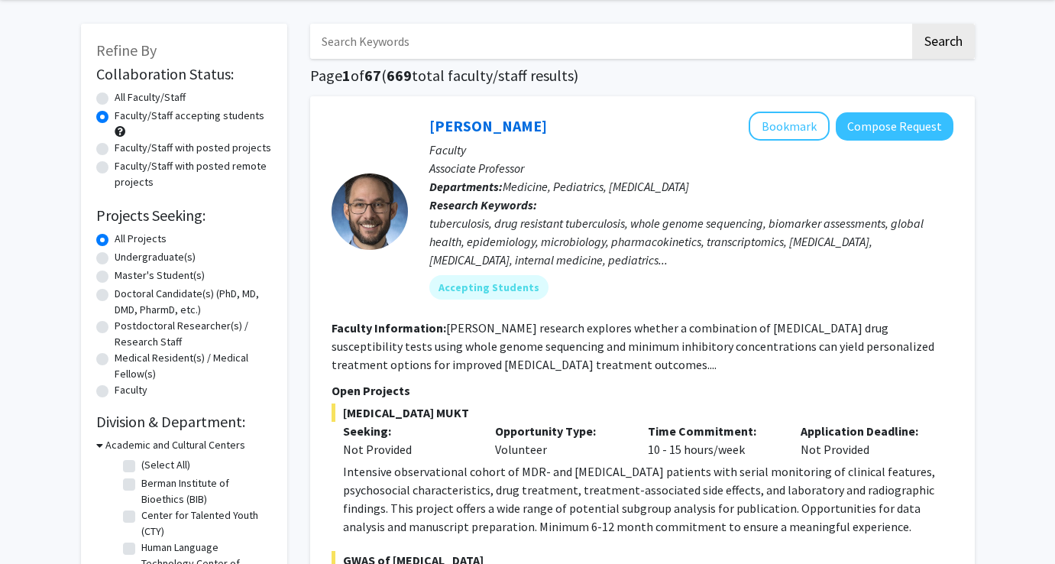
click at [178, 263] on label "Undergraduate(s)" at bounding box center [155, 257] width 81 height 16
click at [124, 259] on input "Undergraduate(s)" at bounding box center [120, 254] width 10 height 10
radio input "true"
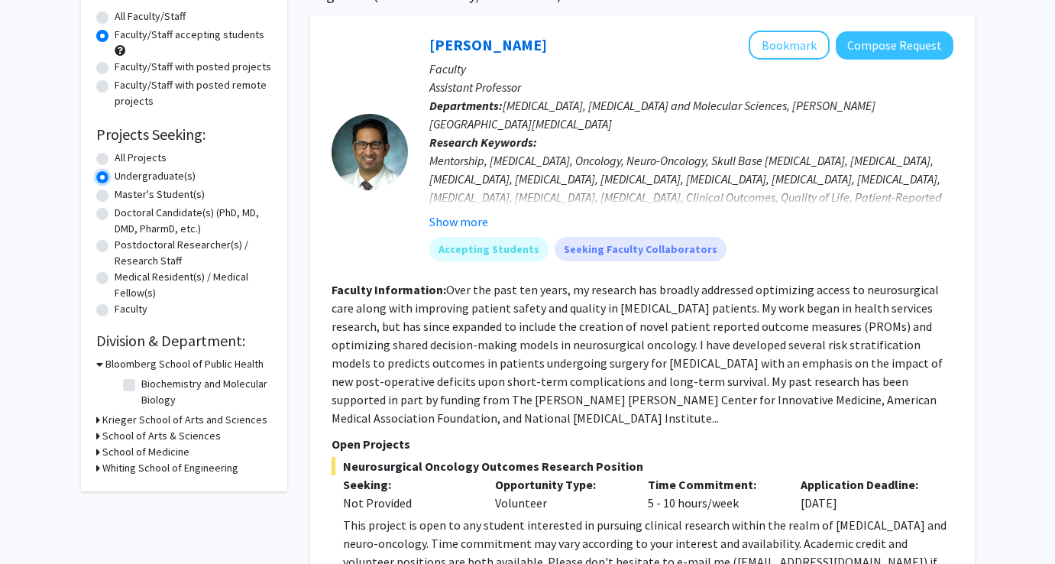
scroll to position [144, 0]
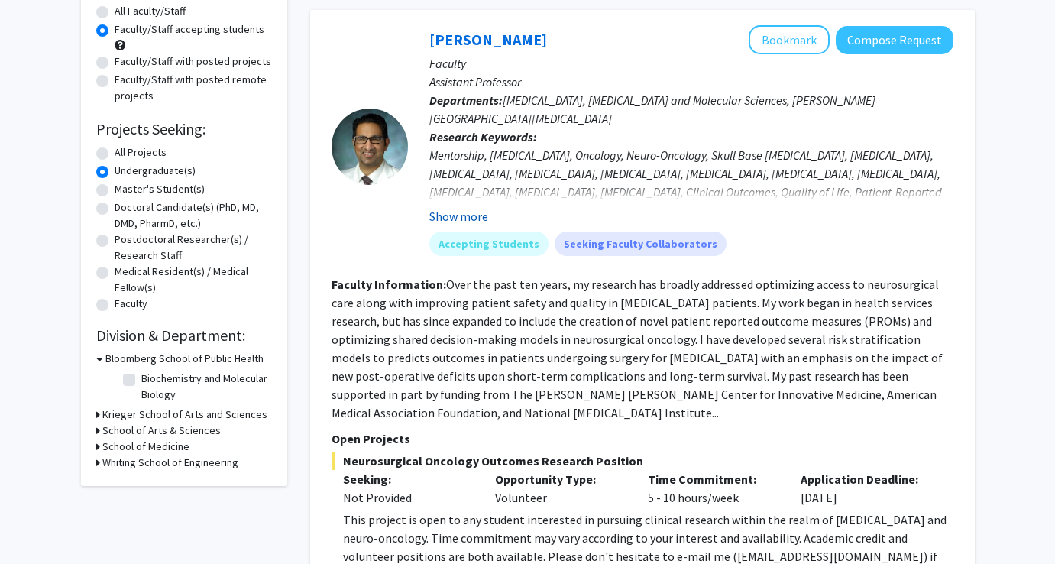
click at [424, 212] on button "Show more" at bounding box center [458, 216] width 59 height 18
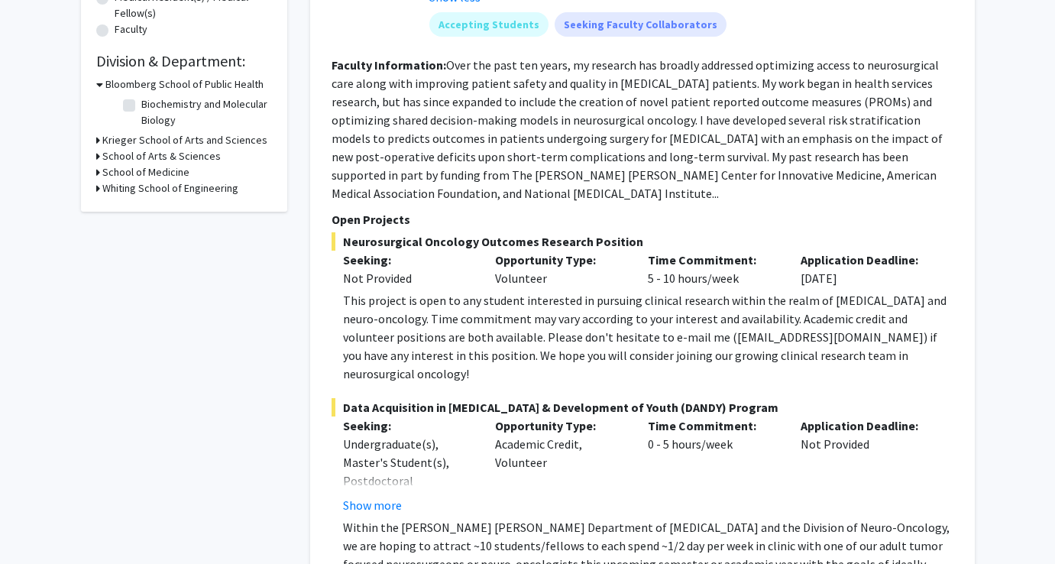
scroll to position [435, 0]
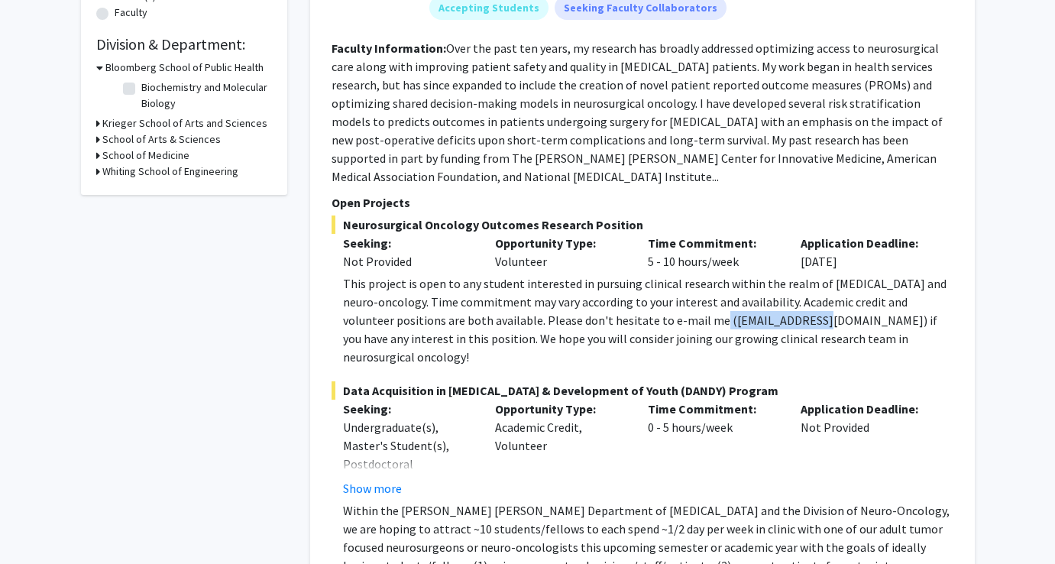
drag, startPoint x: 670, startPoint y: 302, endPoint x: 775, endPoint y: 308, distance: 105.6
click at [424, 308] on div "This project is open to any student interested in pursuing clinical research wi…" at bounding box center [648, 320] width 610 height 92
copy div "dmukher1@jhmi.edu"
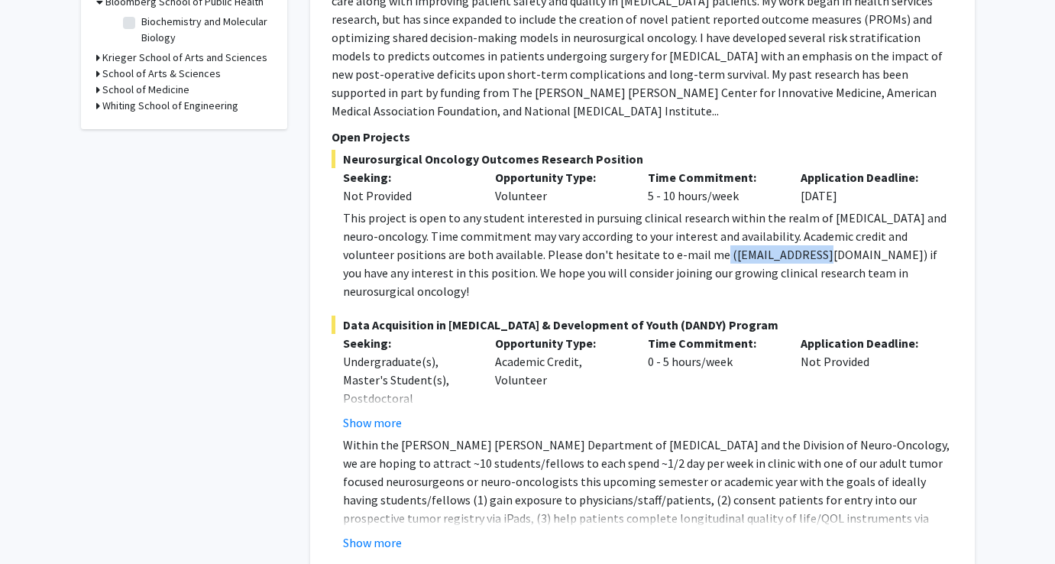
scroll to position [677, 0]
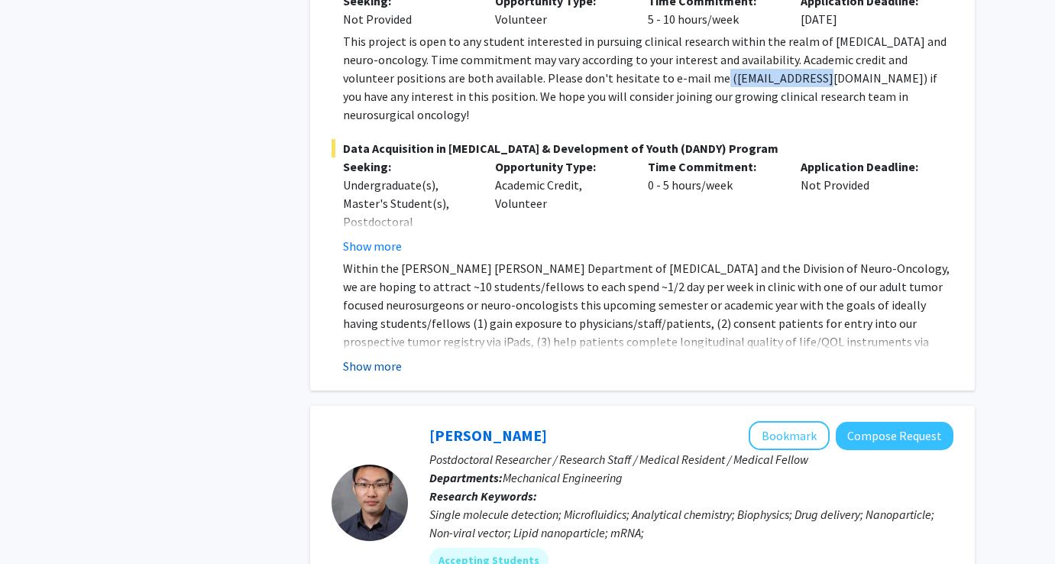
click at [372, 357] on button "Show more" at bounding box center [372, 366] width 59 height 18
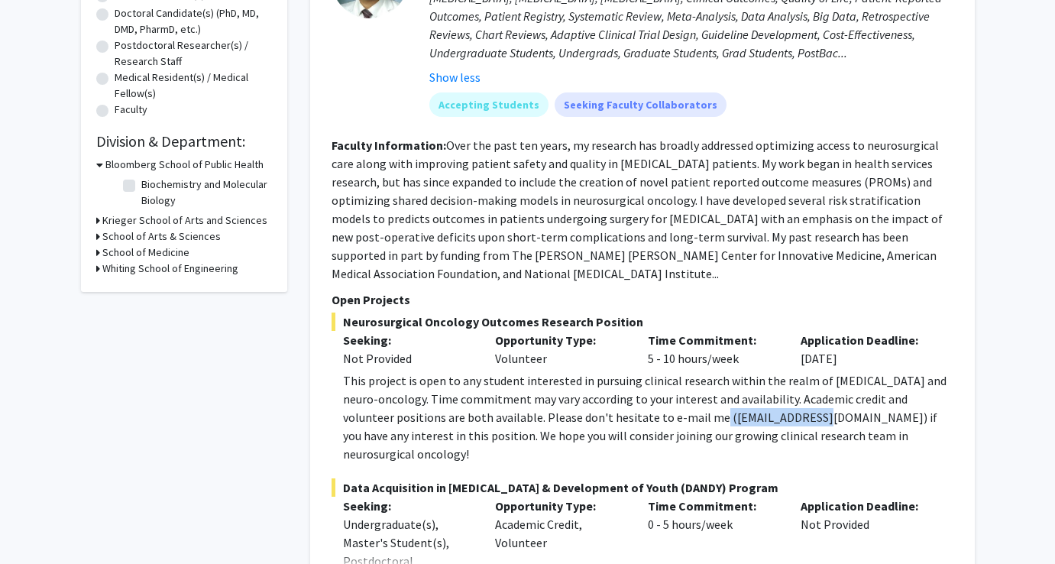
scroll to position [333, 0]
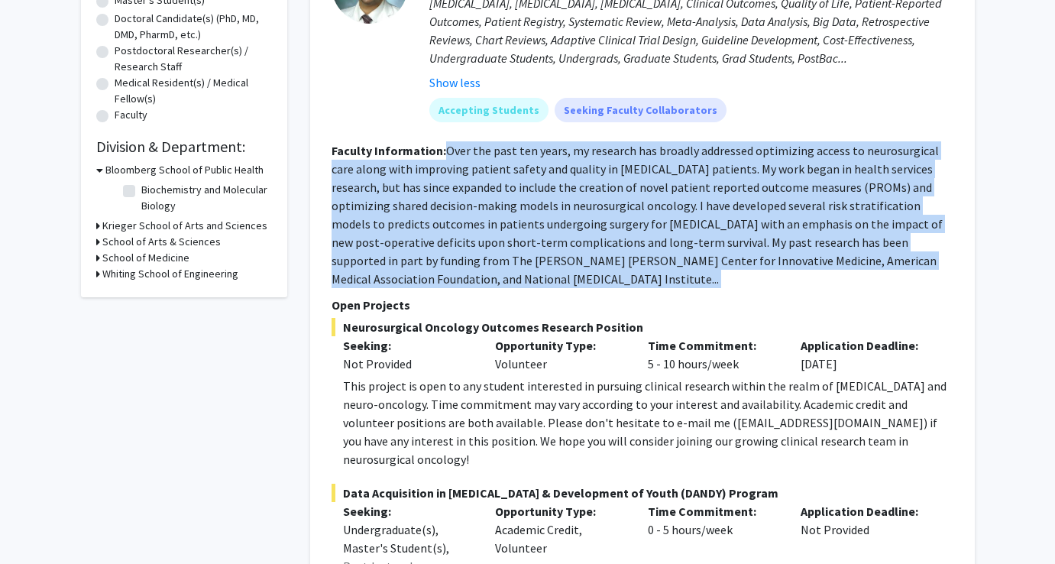
drag, startPoint x: 444, startPoint y: 148, endPoint x: 948, endPoint y: 275, distance: 520.5
click at [424, 275] on fg-search-faculty "Raj Mukherjee Bookmark Compose Request Faculty Assistant Professor Departments:…" at bounding box center [642, 370] width 622 height 1066
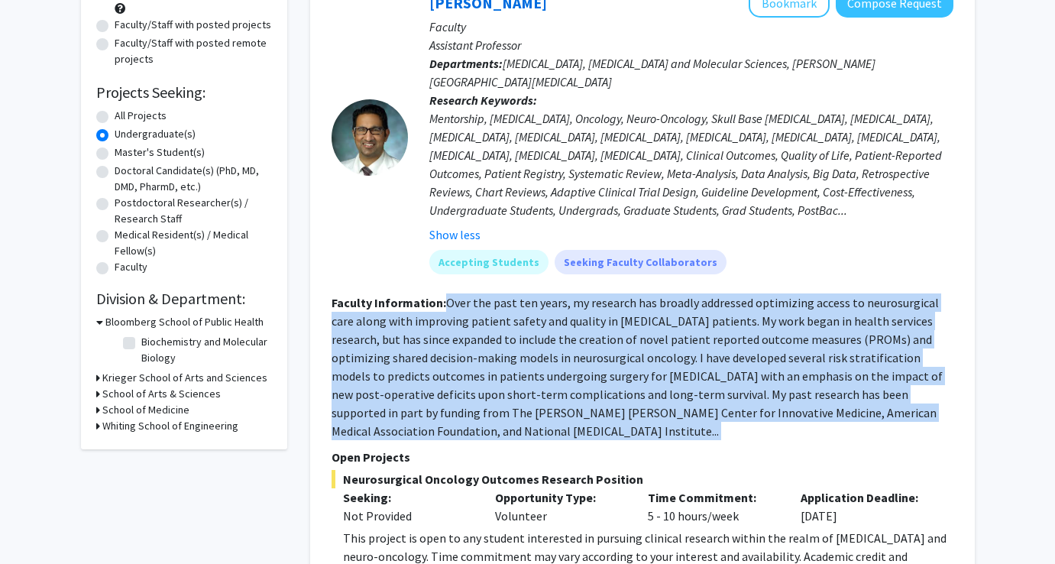
scroll to position [189, 0]
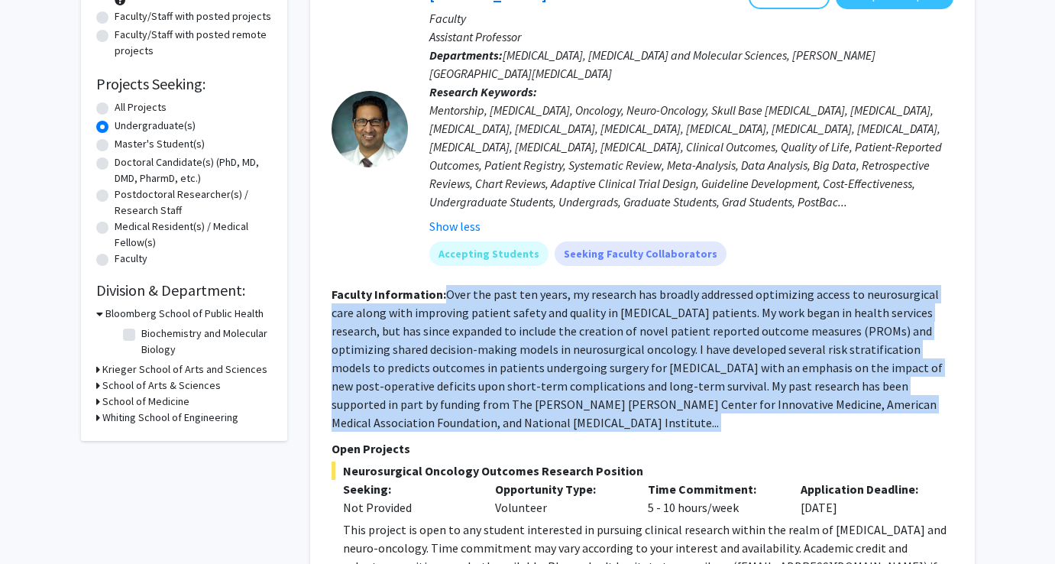
copy fg-read-more "Over the past ten years, my research has broadly addressed optimizing access to…"
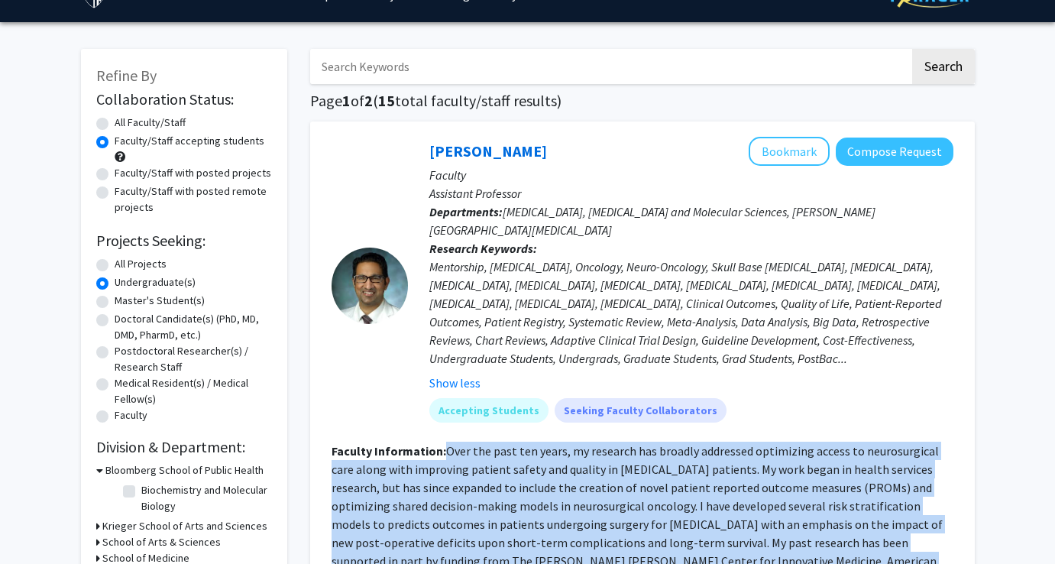
scroll to position [0, 0]
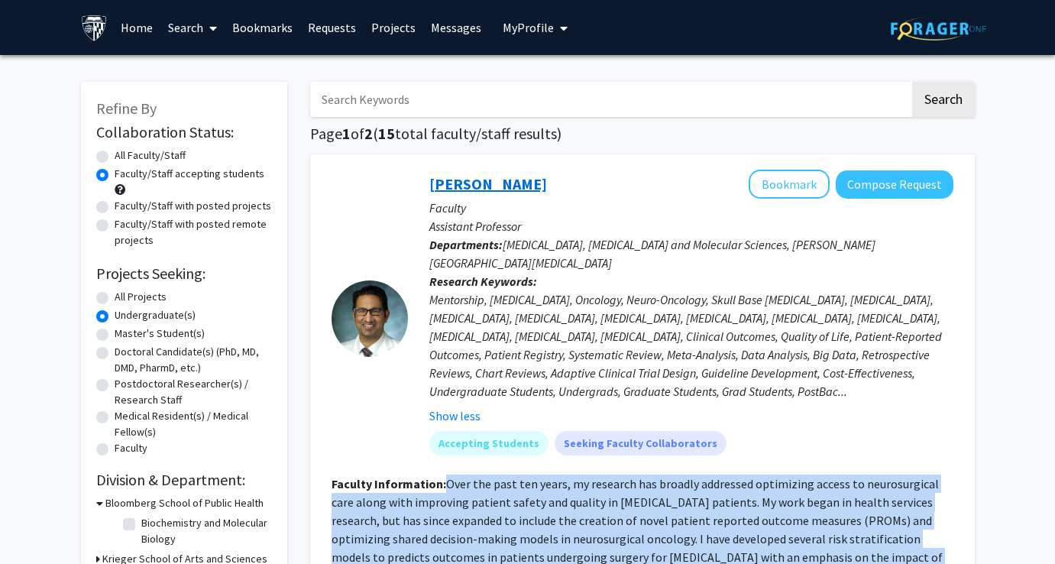
click at [424, 185] on link "Raj Mukherjee" at bounding box center [488, 183] width 118 height 19
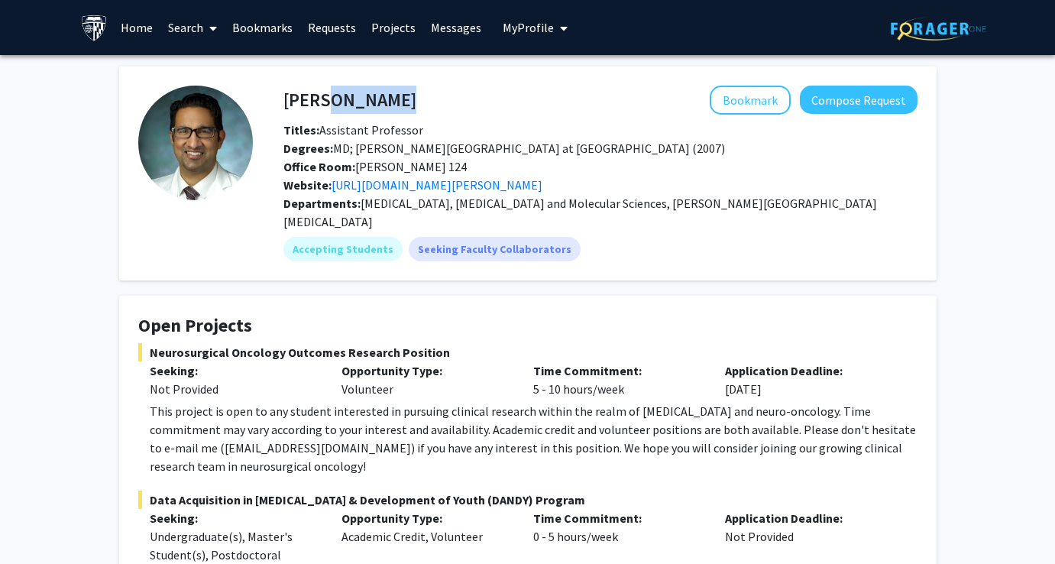
drag, startPoint x: 312, startPoint y: 99, endPoint x: 398, endPoint y: 106, distance: 85.9
click at [398, 107] on div "Raj Mukherjee Bookmark Compose Request" at bounding box center [600, 100] width 657 height 29
copy h4 "Mukherjee"
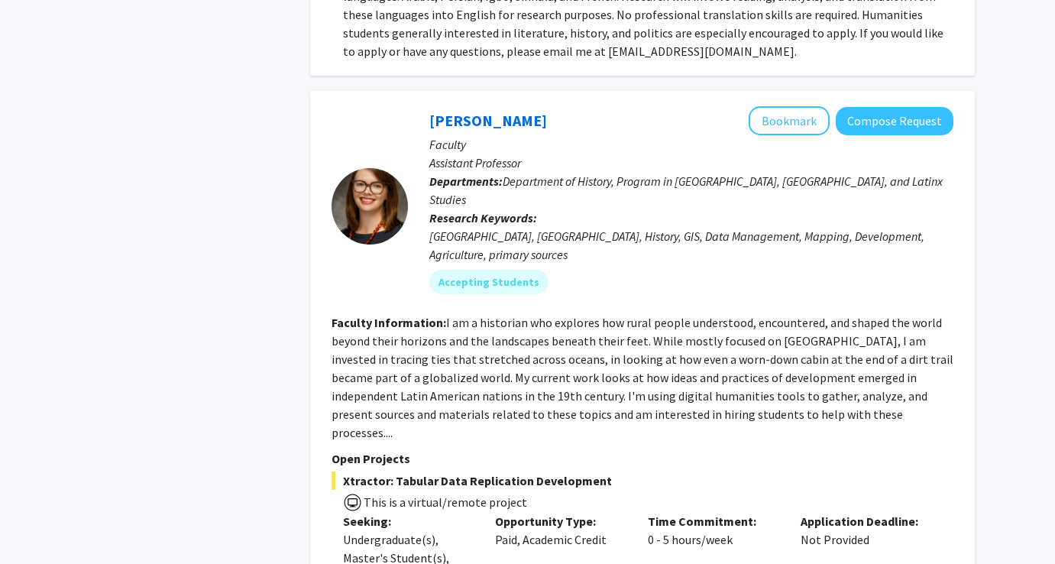
scroll to position [6667, 0]
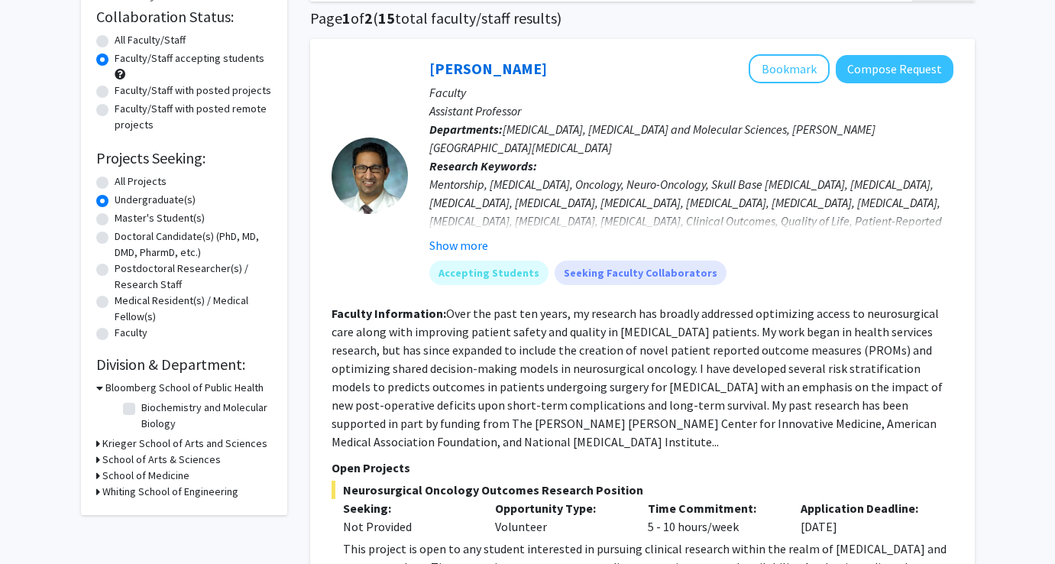
scroll to position [183, 0]
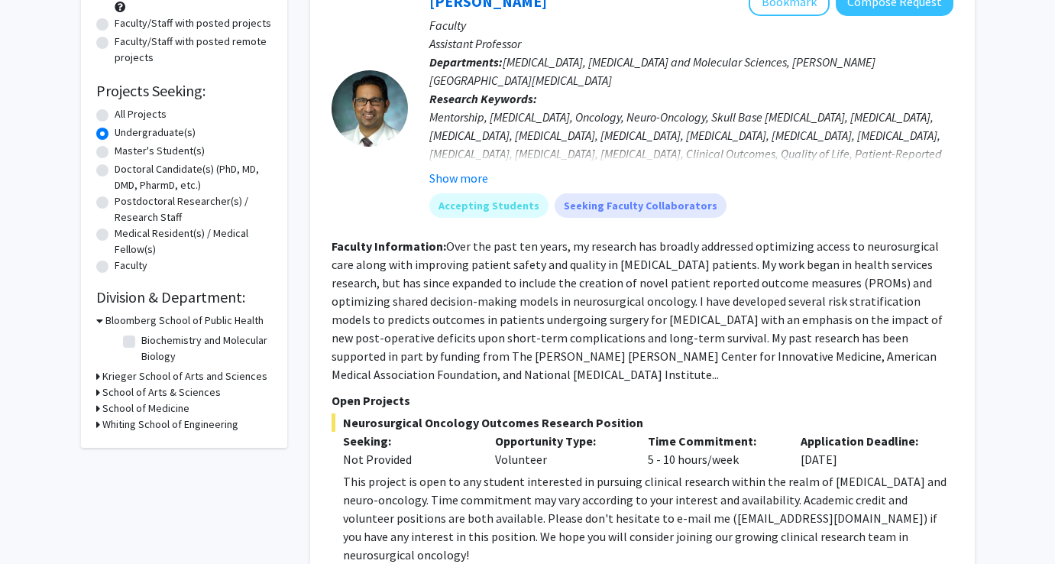
click at [170, 395] on h3 "School of Arts & Sciences" at bounding box center [161, 392] width 118 height 16
click at [179, 376] on h3 "Krieger School of Arts and Sciences" at bounding box center [184, 376] width 165 height 16
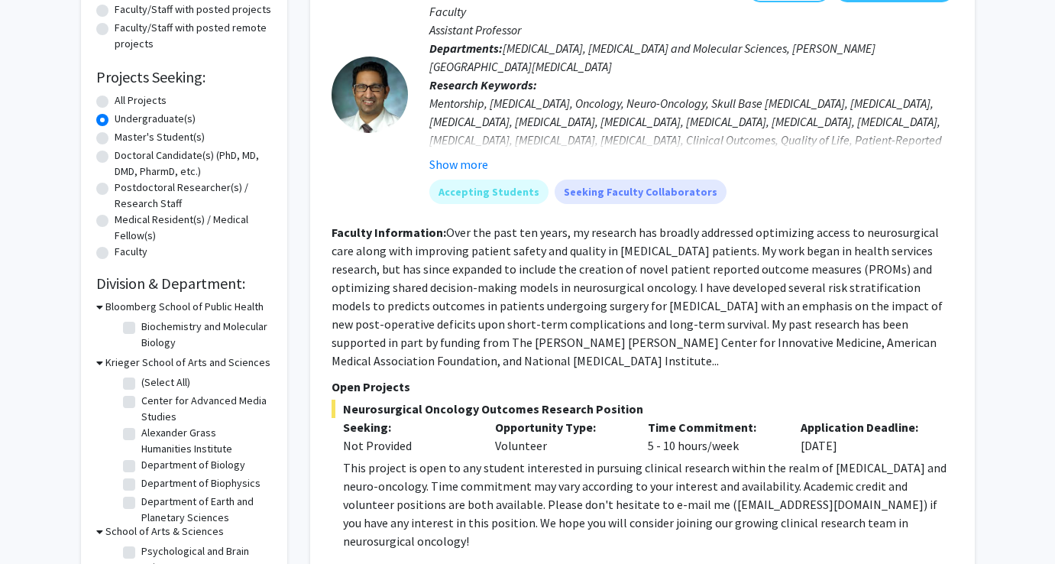
scroll to position [0, 0]
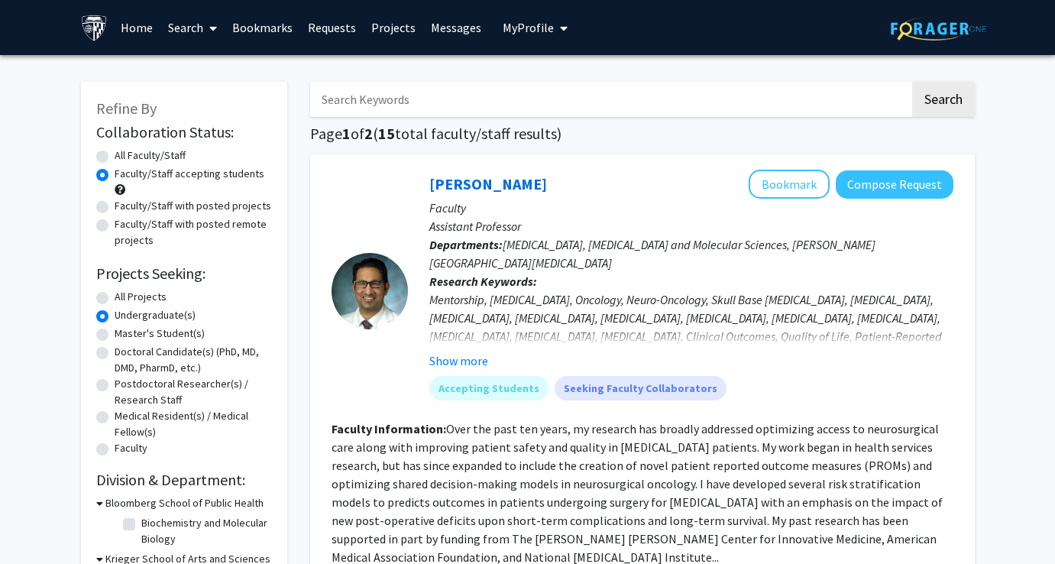
click at [137, 33] on link "Home" at bounding box center [136, 27] width 47 height 53
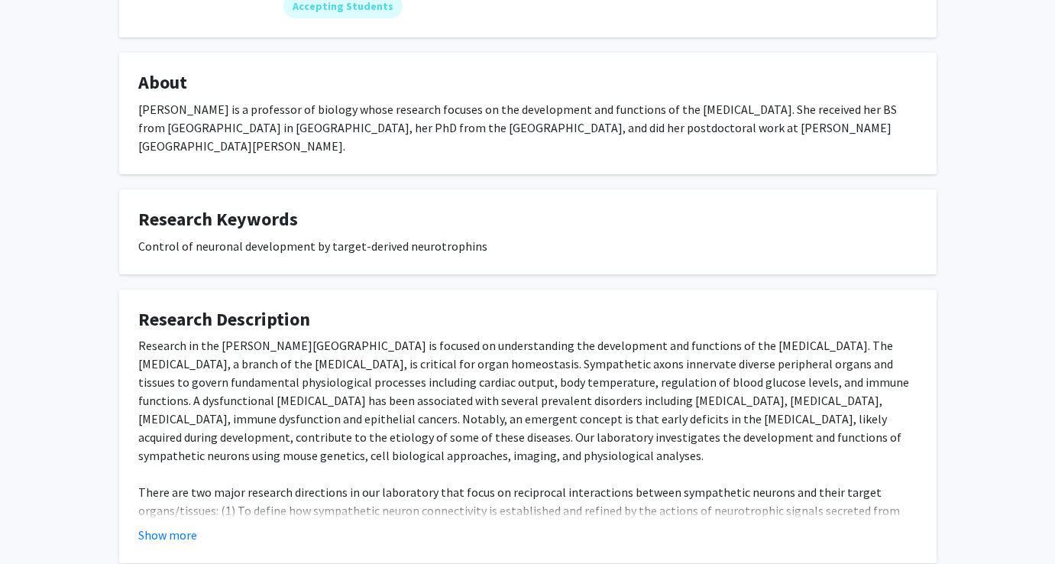
scroll to position [301, 0]
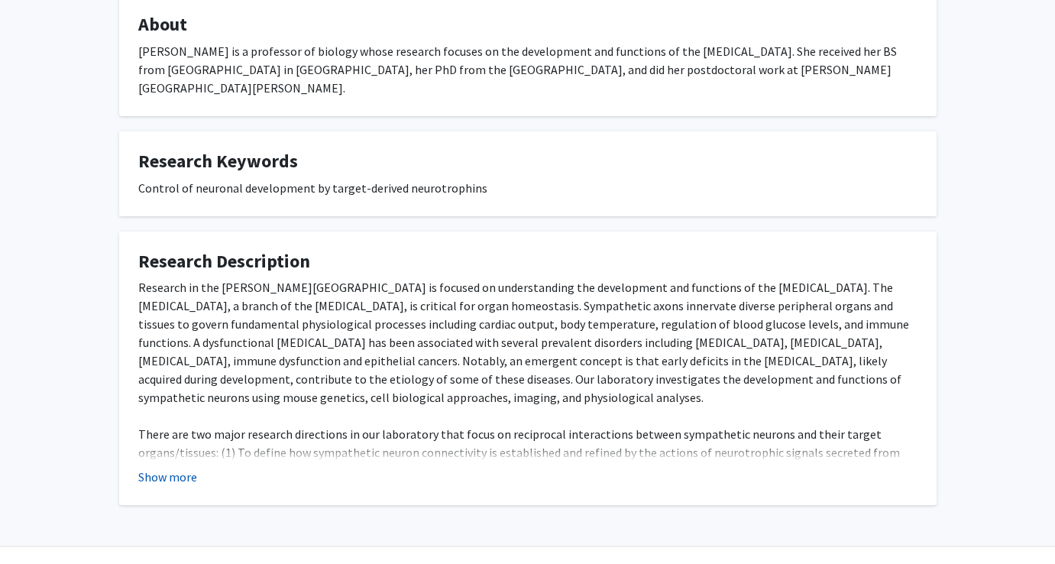
click at [161, 467] on button "Show more" at bounding box center [167, 476] width 59 height 18
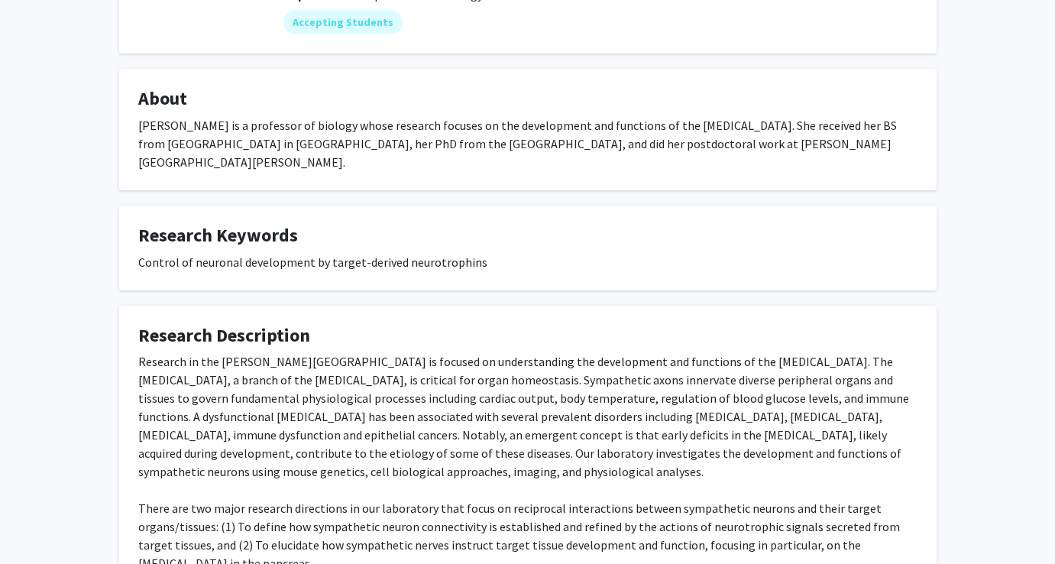
scroll to position [0, 0]
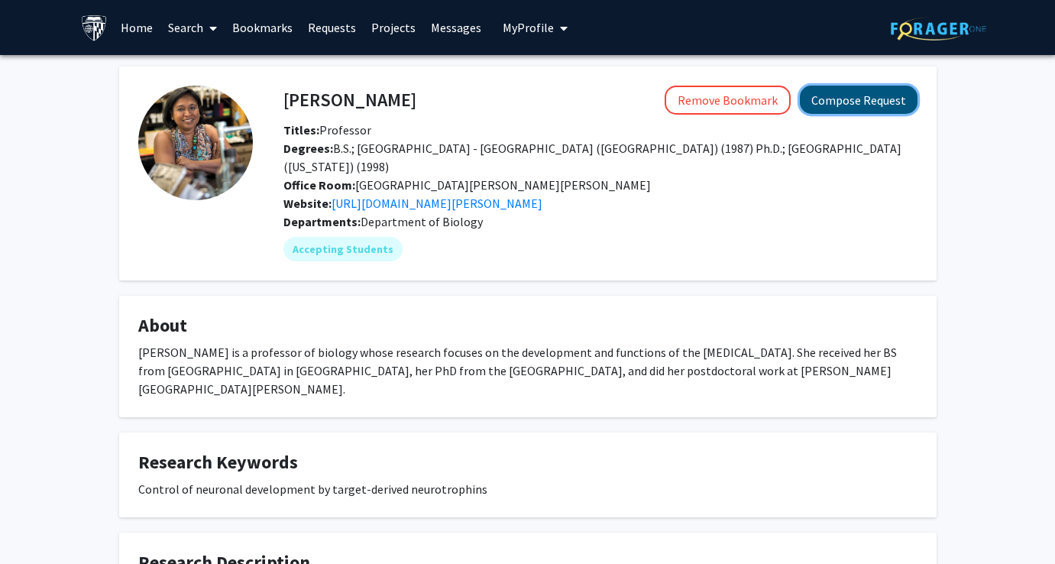
click at [872, 111] on button "Compose Request" at bounding box center [859, 100] width 118 height 28
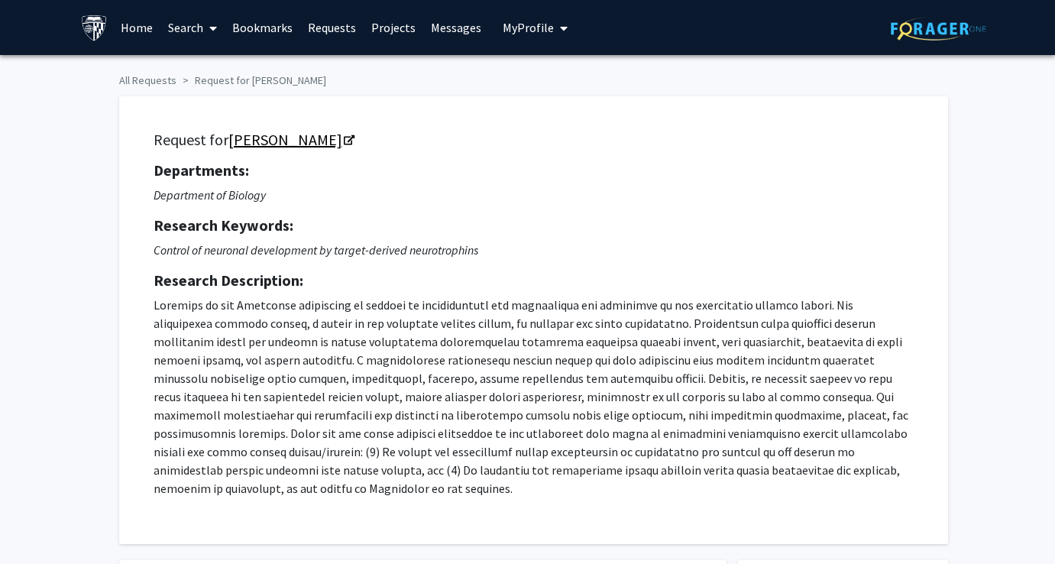
click at [294, 137] on link "[PERSON_NAME]" at bounding box center [290, 139] width 124 height 19
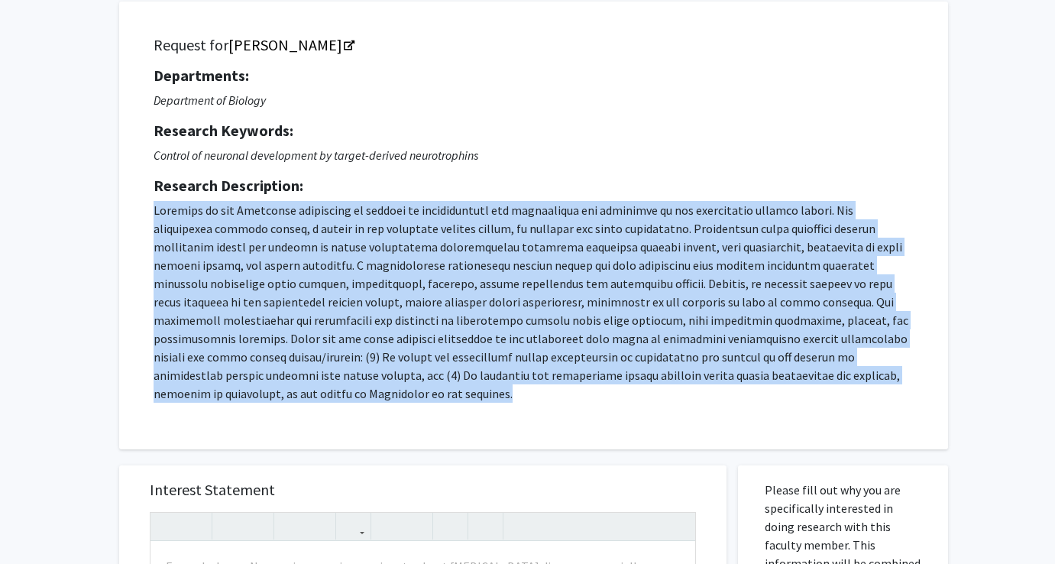
drag, startPoint x: 214, startPoint y: 388, endPoint x: 146, endPoint y: 209, distance: 191.2
click at [146, 209] on div "Request for [PERSON_NAME] Departments: Department of Biology Research Keywords:…" at bounding box center [533, 225] width 790 height 409
copy p "Research in the [PERSON_NAME][GEOGRAPHIC_DATA] is focused on understanding the …"
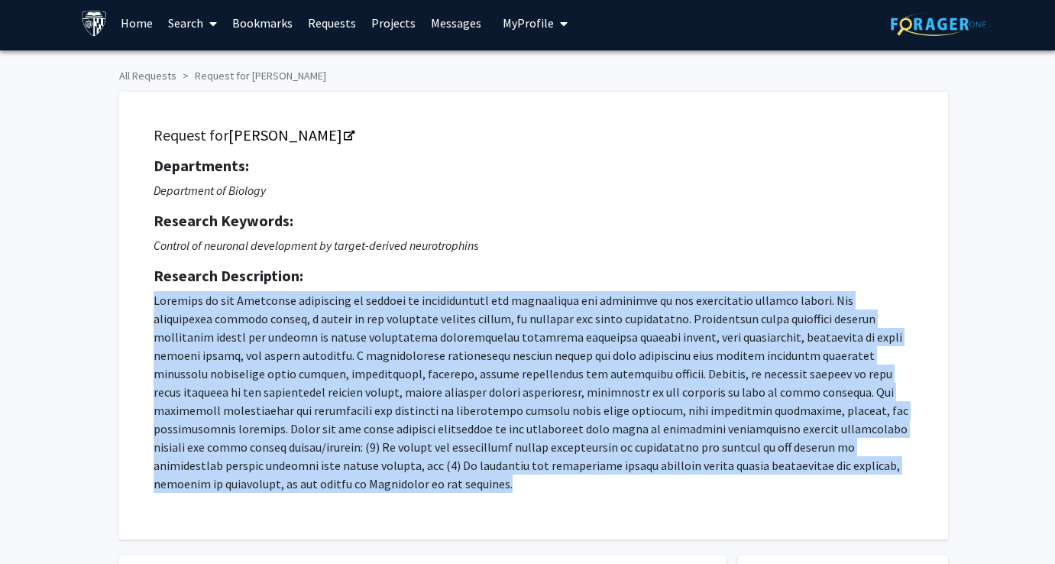
scroll to position [0, 0]
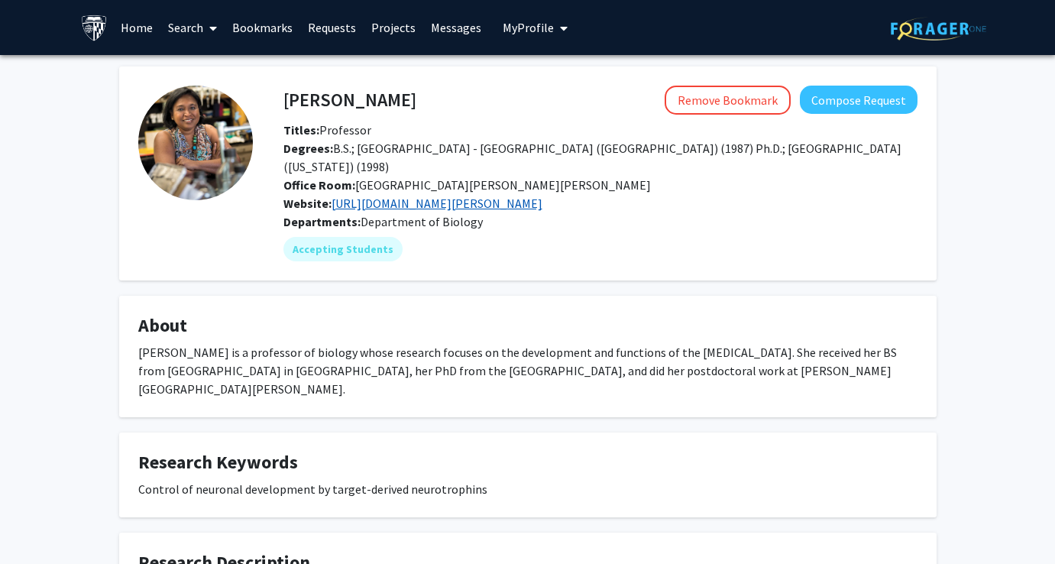
click at [375, 195] on link "https://krieger2.jhu.edu/biology/labs/kuruvilla/index.html" at bounding box center [436, 202] width 211 height 15
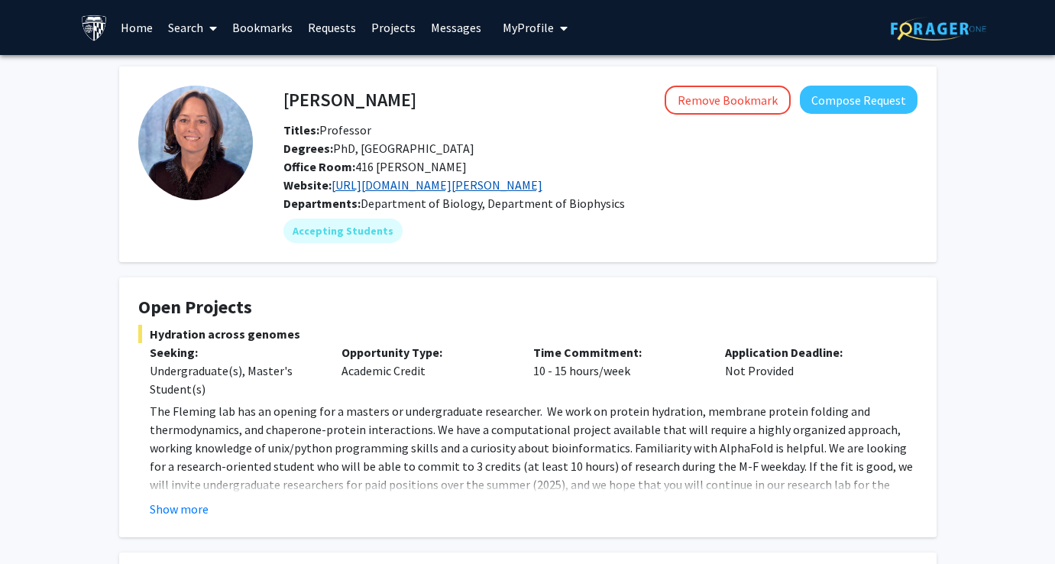
click at [414, 189] on link "[URL][DOMAIN_NAME][PERSON_NAME]" at bounding box center [436, 184] width 211 height 15
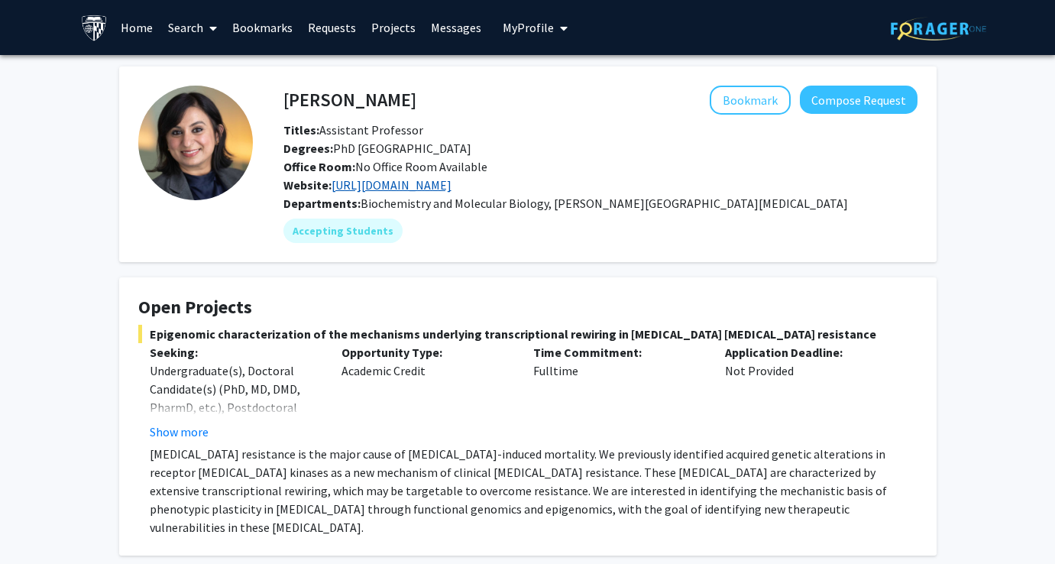
click at [387, 185] on link "[URL][DOMAIN_NAME]" at bounding box center [391, 184] width 120 height 15
click at [438, 187] on link "[URL][DOMAIN_NAME]" at bounding box center [391, 184] width 120 height 15
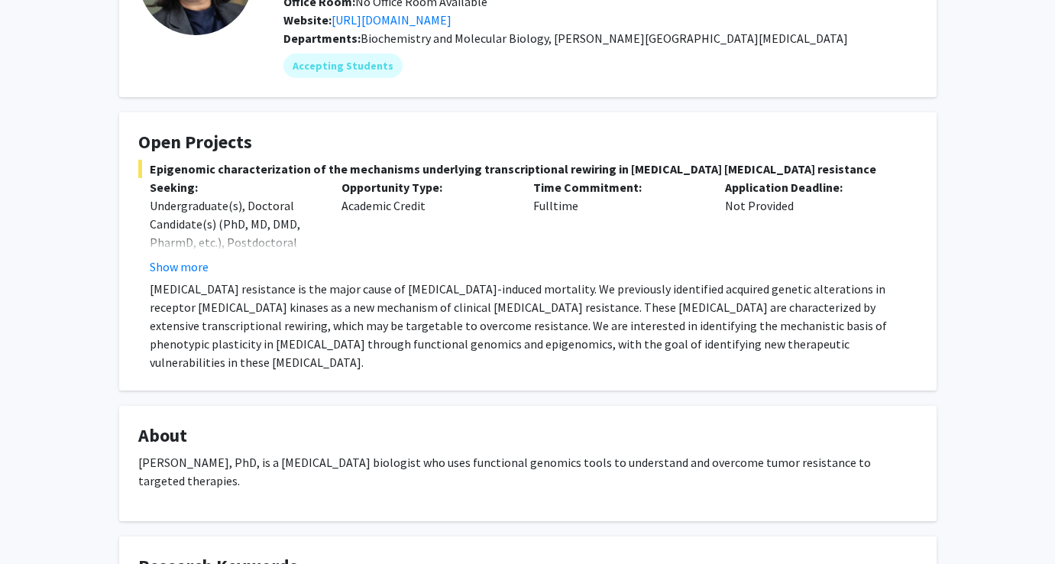
scroll to position [213, 0]
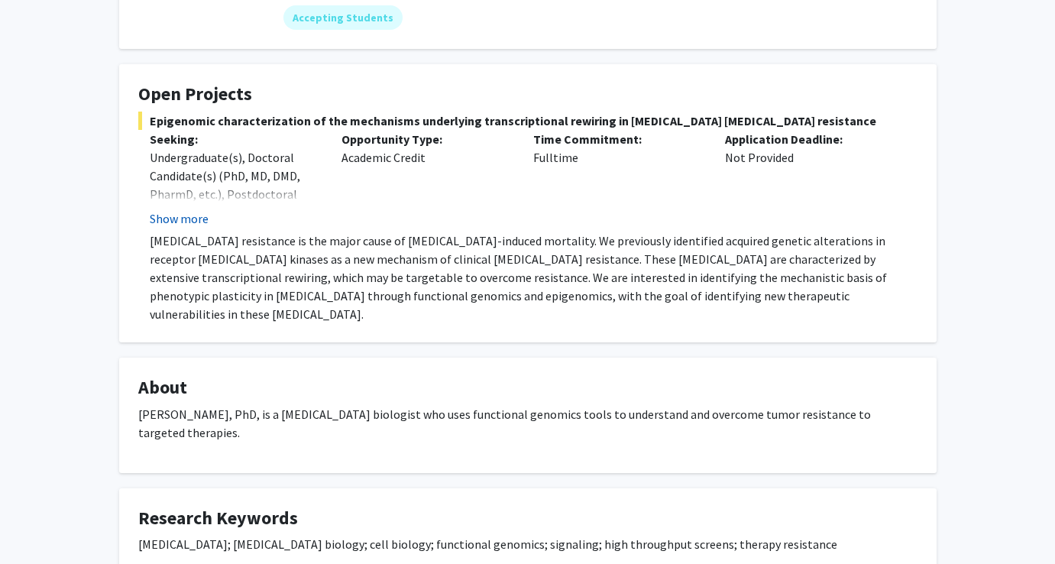
click at [199, 219] on button "Show more" at bounding box center [179, 218] width 59 height 18
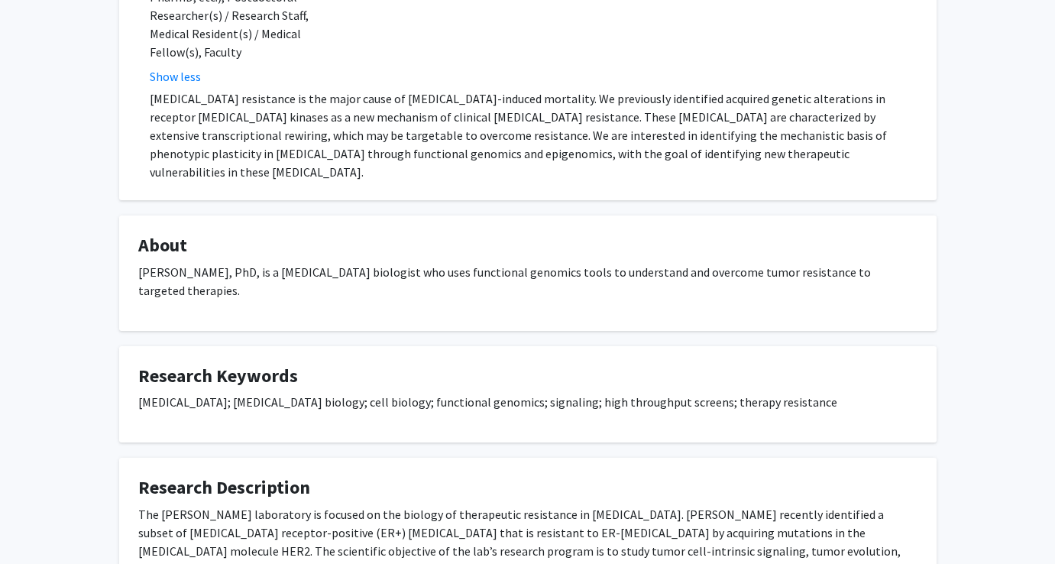
scroll to position [515, 0]
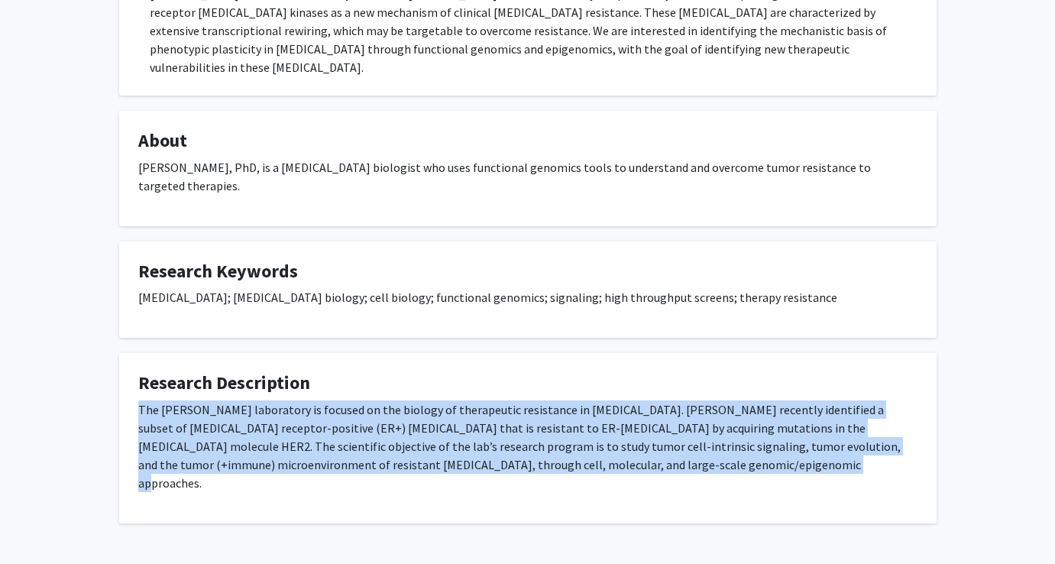
drag, startPoint x: 688, startPoint y: 431, endPoint x: 135, endPoint y: 368, distance: 556.5
click at [135, 368] on fg-card "Research Description The Nayar laboratory is focused on the biology of therapeu…" at bounding box center [527, 438] width 817 height 170
copy p "The Nayar laboratory is focused on the biology of therapeutic resistance in bre…"
